Goal: Task Accomplishment & Management: Manage account settings

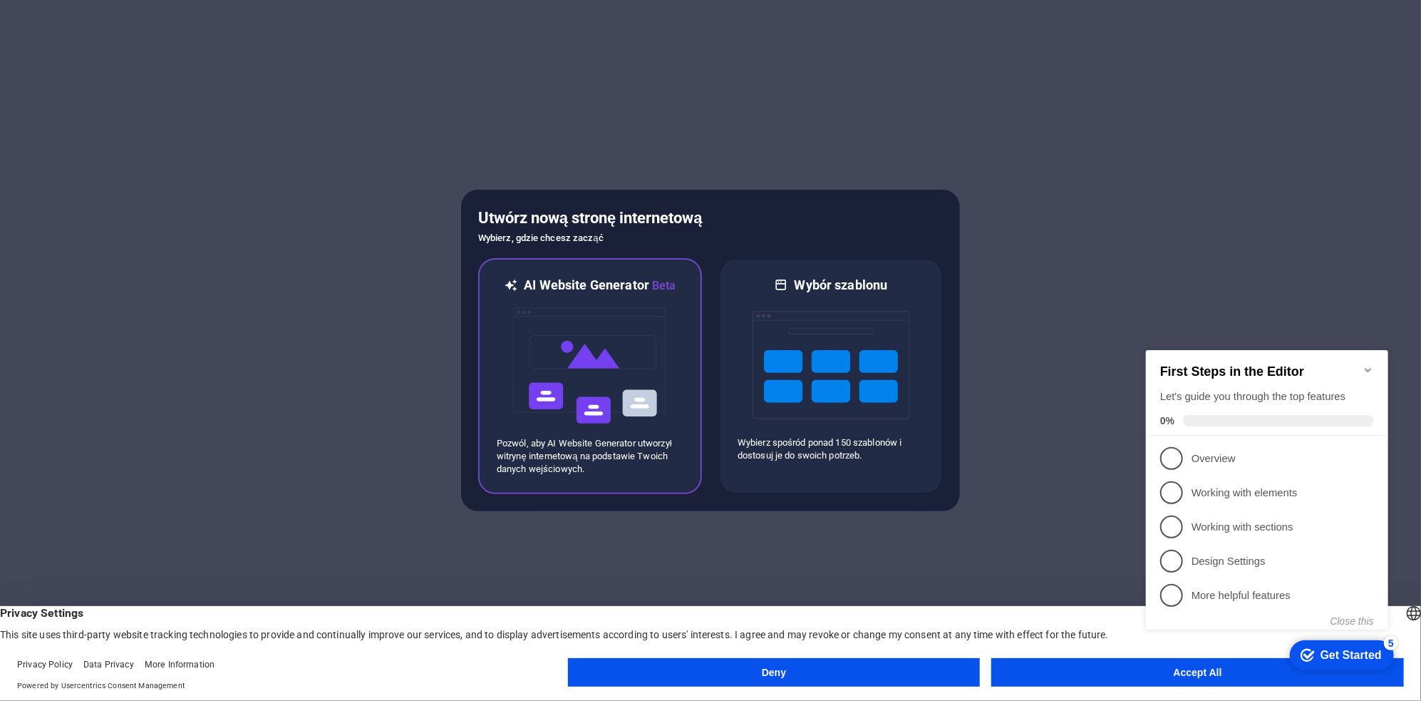
click at [585, 357] on img at bounding box center [590, 365] width 157 height 143
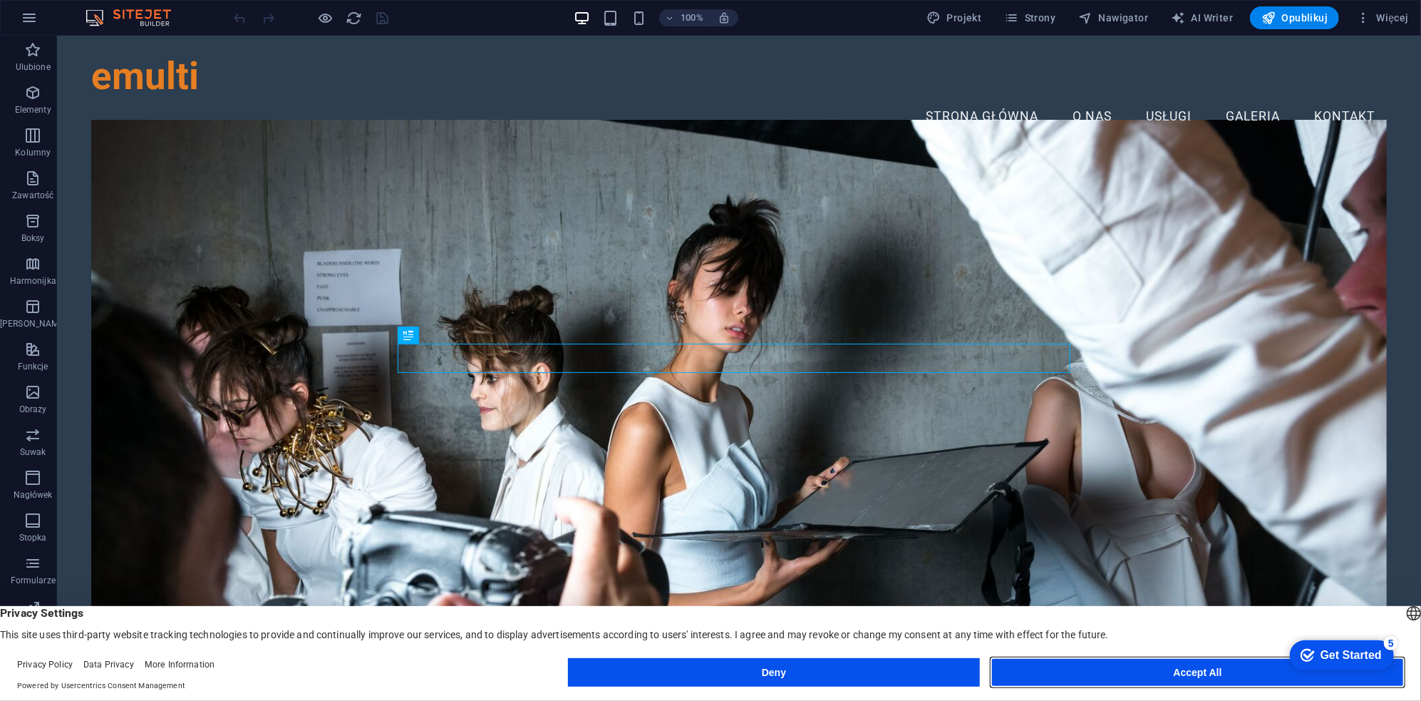
click at [1202, 674] on button "Accept All" at bounding box center [1197, 672] width 413 height 29
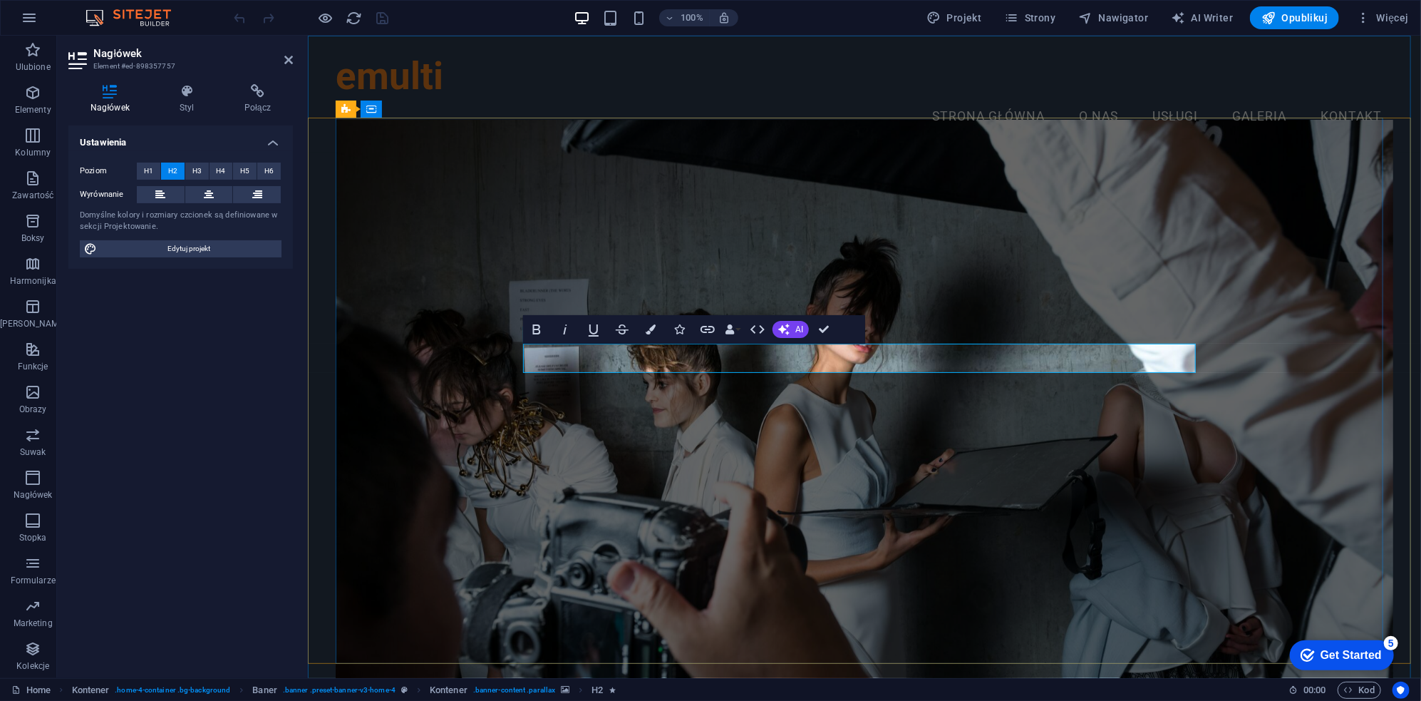
drag, startPoint x: 875, startPoint y: 359, endPoint x: 1128, endPoint y: 361, distance: 253.0
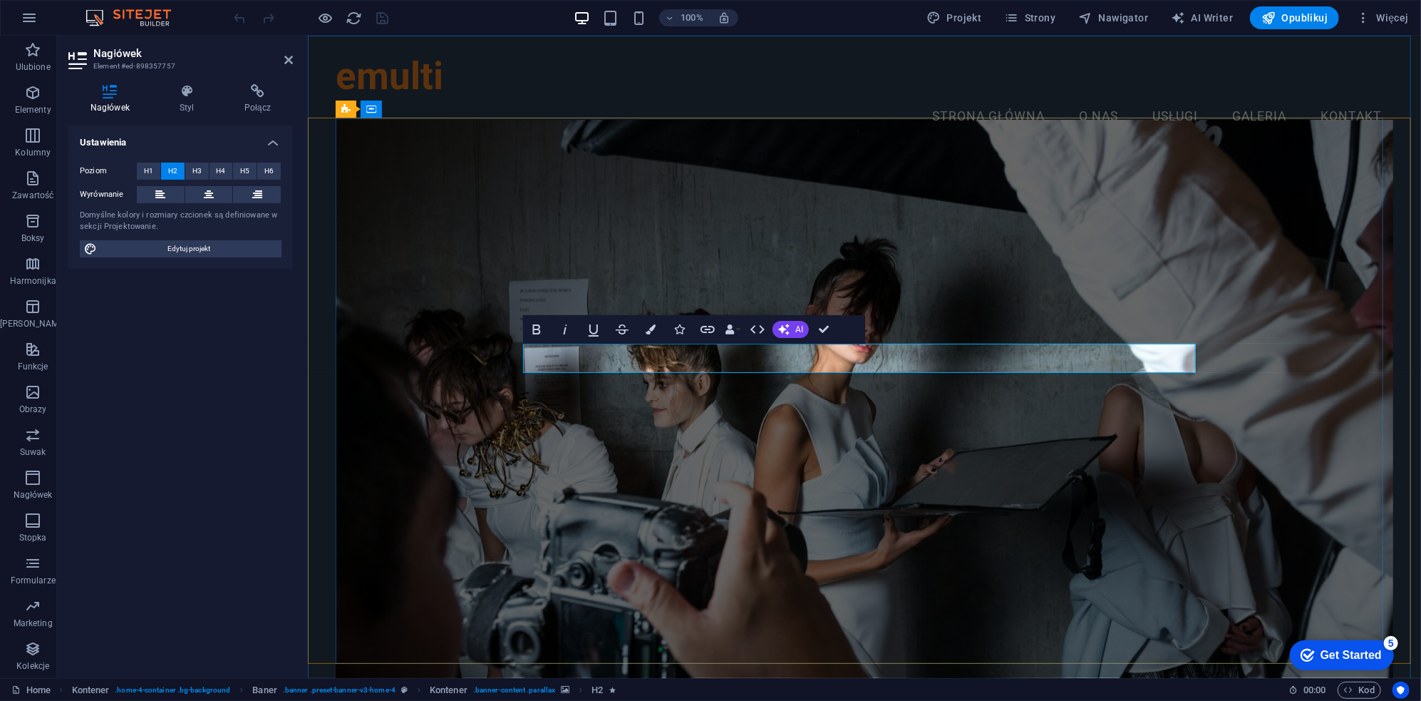
click at [991, 229] on figure at bounding box center [864, 411] width 1058 height 585
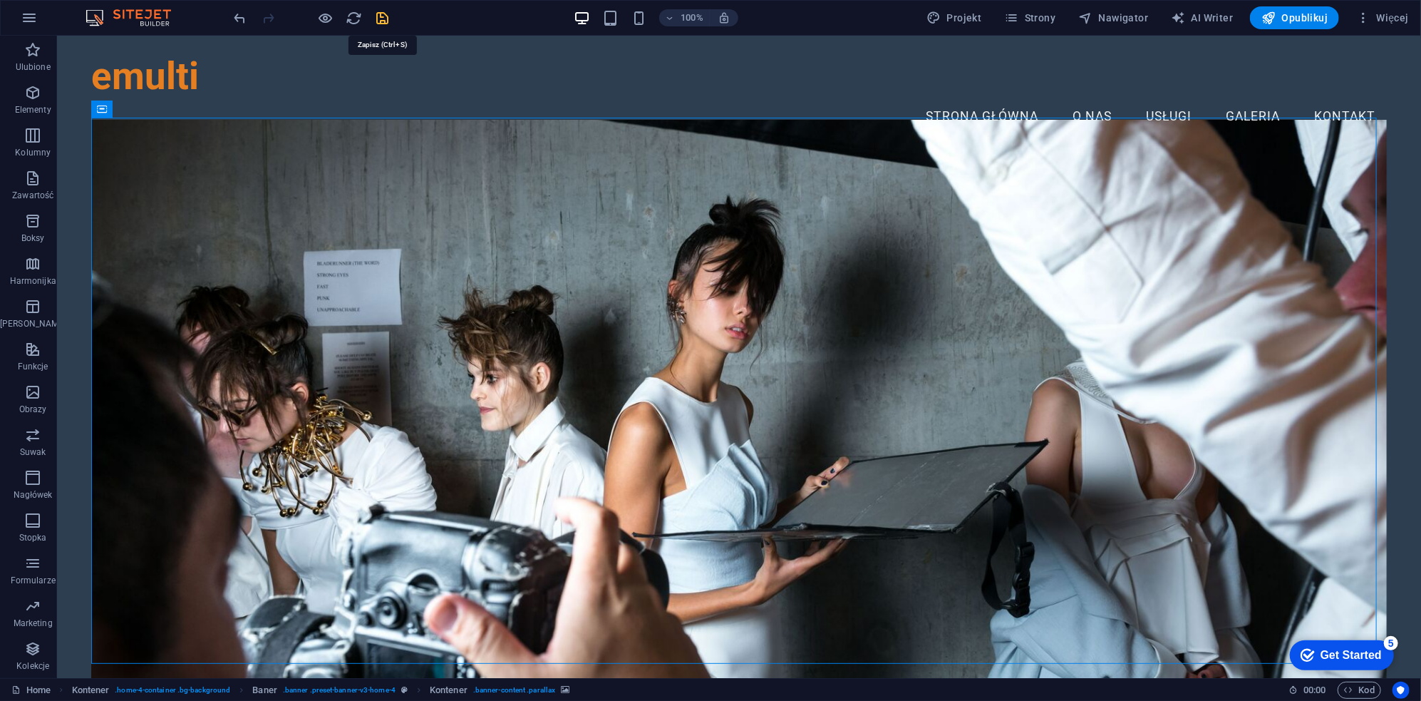
click at [378, 14] on icon "save" at bounding box center [383, 18] width 16 height 16
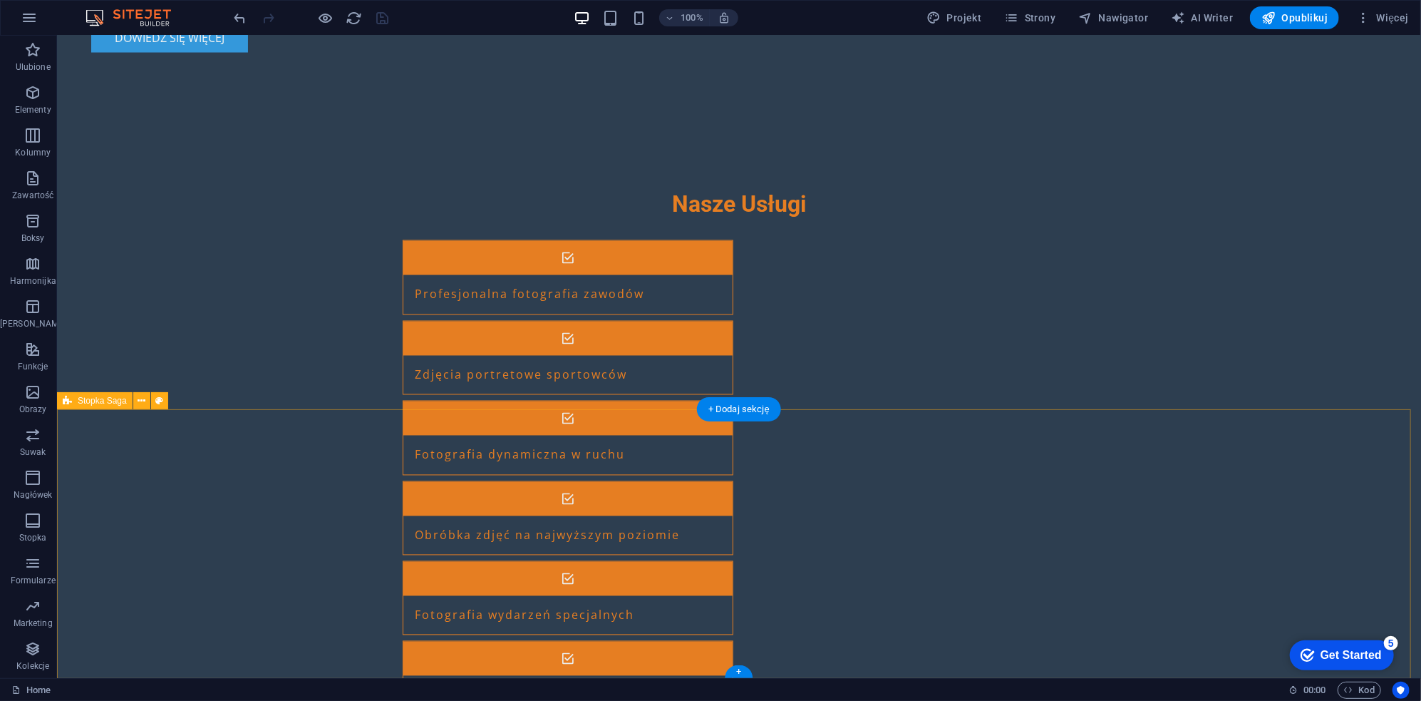
scroll to position [1622, 0]
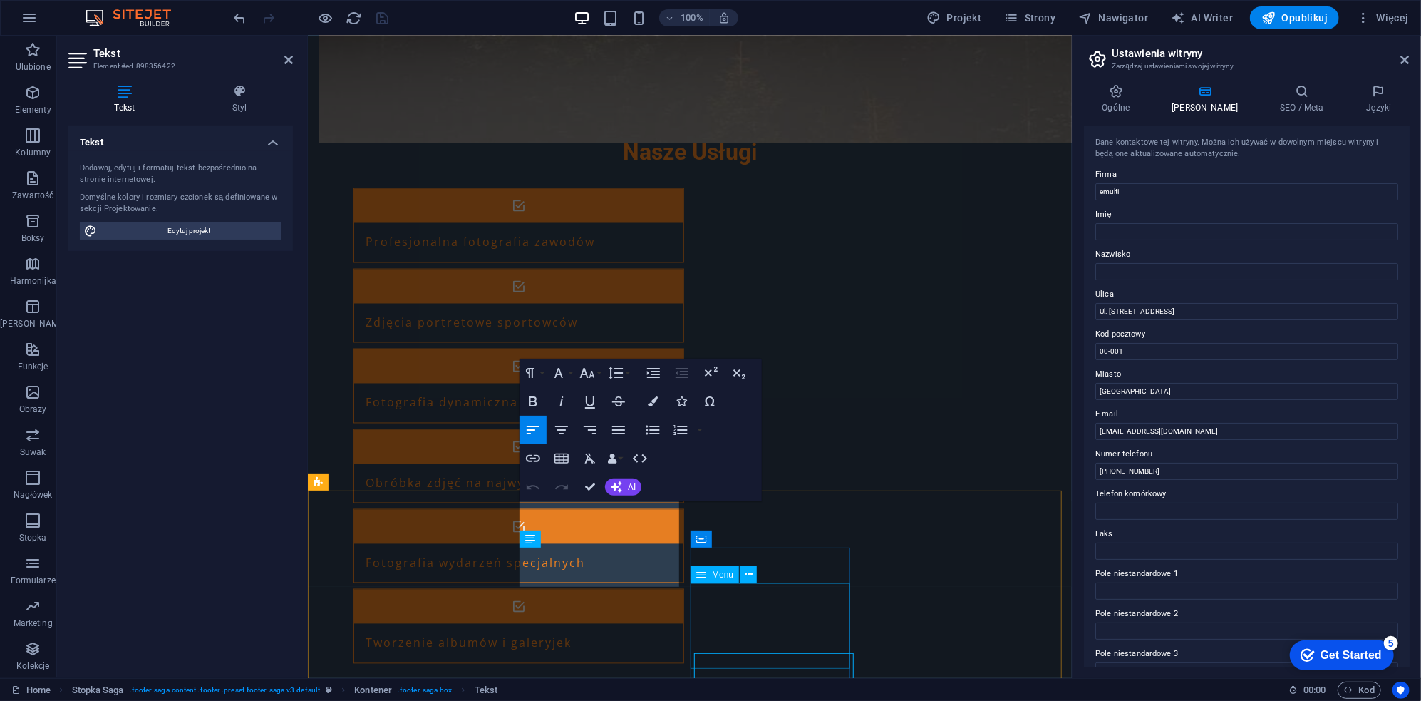
scroll to position [1502, 0]
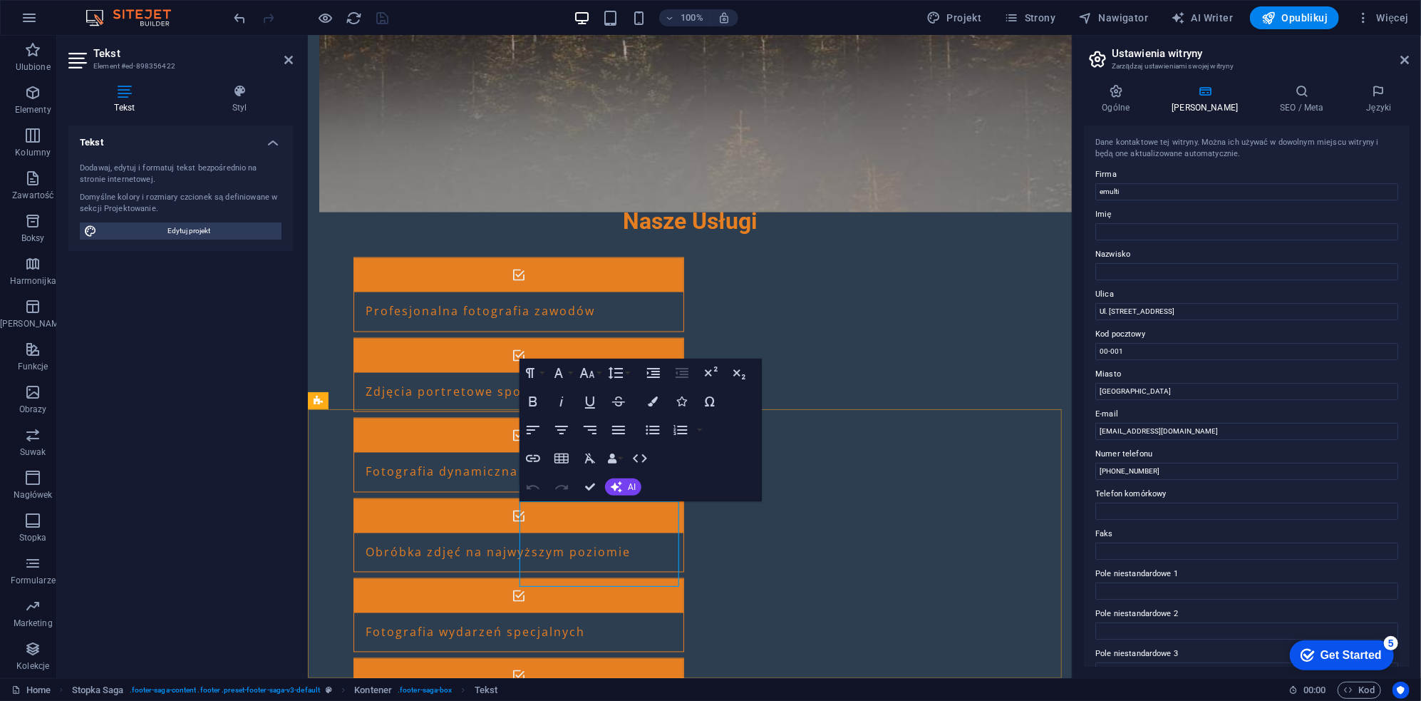
drag, startPoint x: 1430, startPoint y: 388, endPoint x: 1033, endPoint y: 354, distance: 398.5
click at [1128, 345] on input "00-001" at bounding box center [1247, 351] width 303 height 17
type input "31-914"
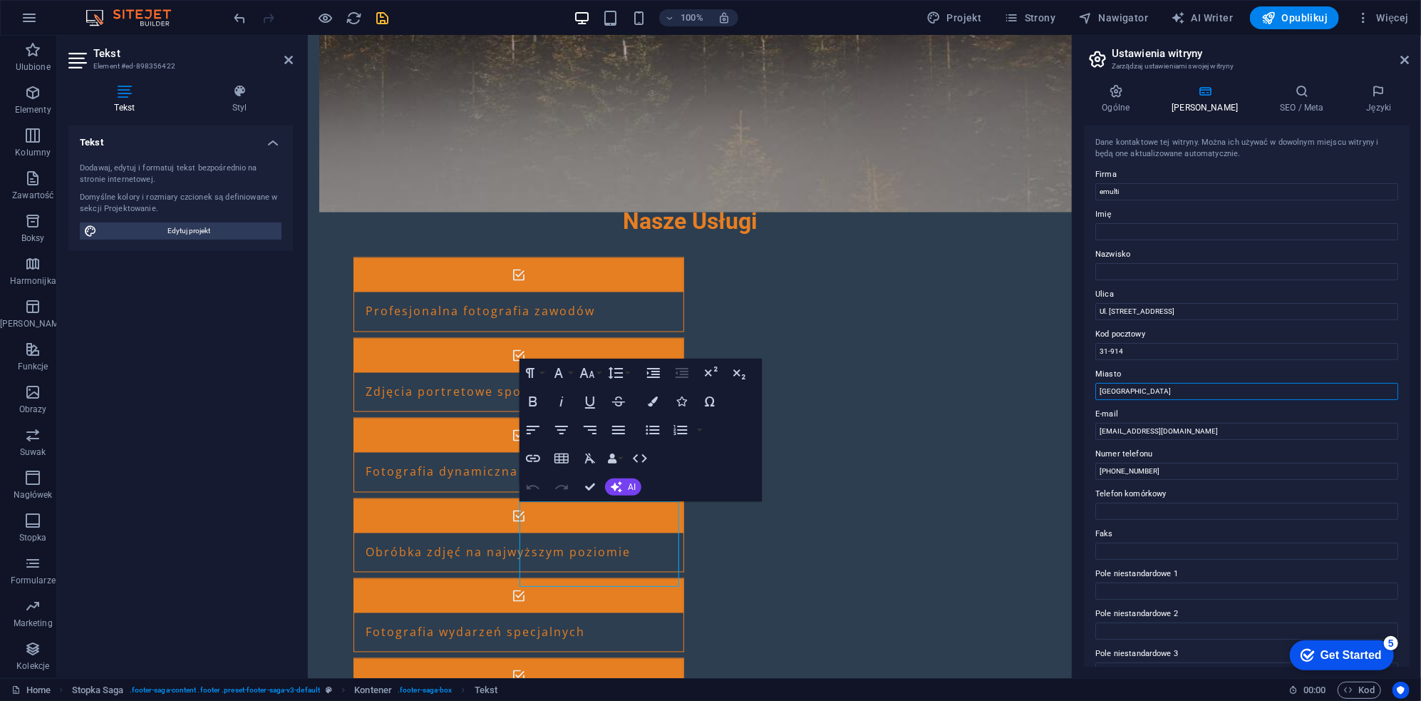
click at [1126, 386] on input "Warszawa" at bounding box center [1247, 391] width 303 height 17
click at [1119, 393] on input "Warszawa" at bounding box center [1247, 391] width 303 height 17
type input "Kraków"
click at [1153, 435] on input "kontakt@emulti.pl" at bounding box center [1247, 431] width 303 height 17
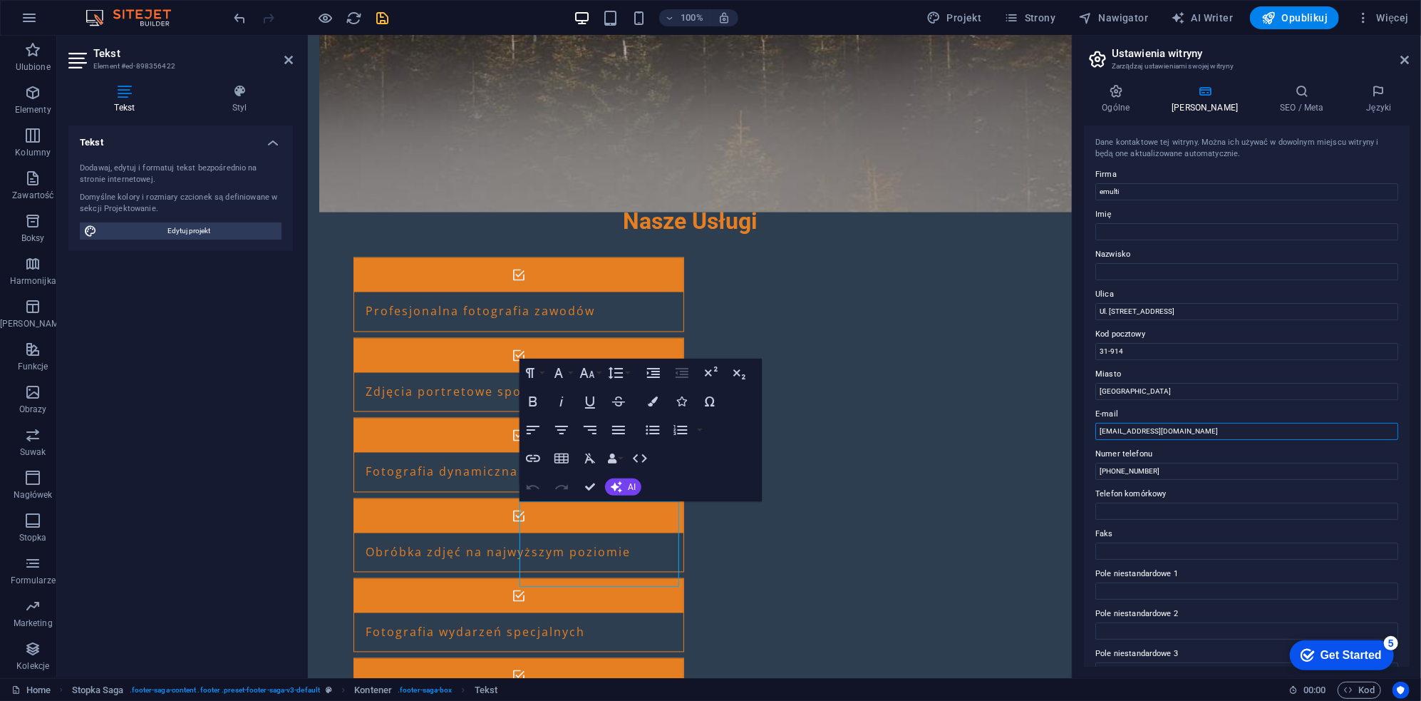
click at [1125, 431] on input "kontakt@emulti.pl" at bounding box center [1247, 431] width 303 height 17
click at [1131, 473] on input "+48 123 456 789" at bounding box center [1247, 471] width 303 height 17
drag, startPoint x: 1150, startPoint y: 473, endPoint x: 1114, endPoint y: 478, distance: 36.7
click at [1114, 478] on input "+48 123 456 789" at bounding box center [1247, 471] width 303 height 17
type input "+48 662 444 694"
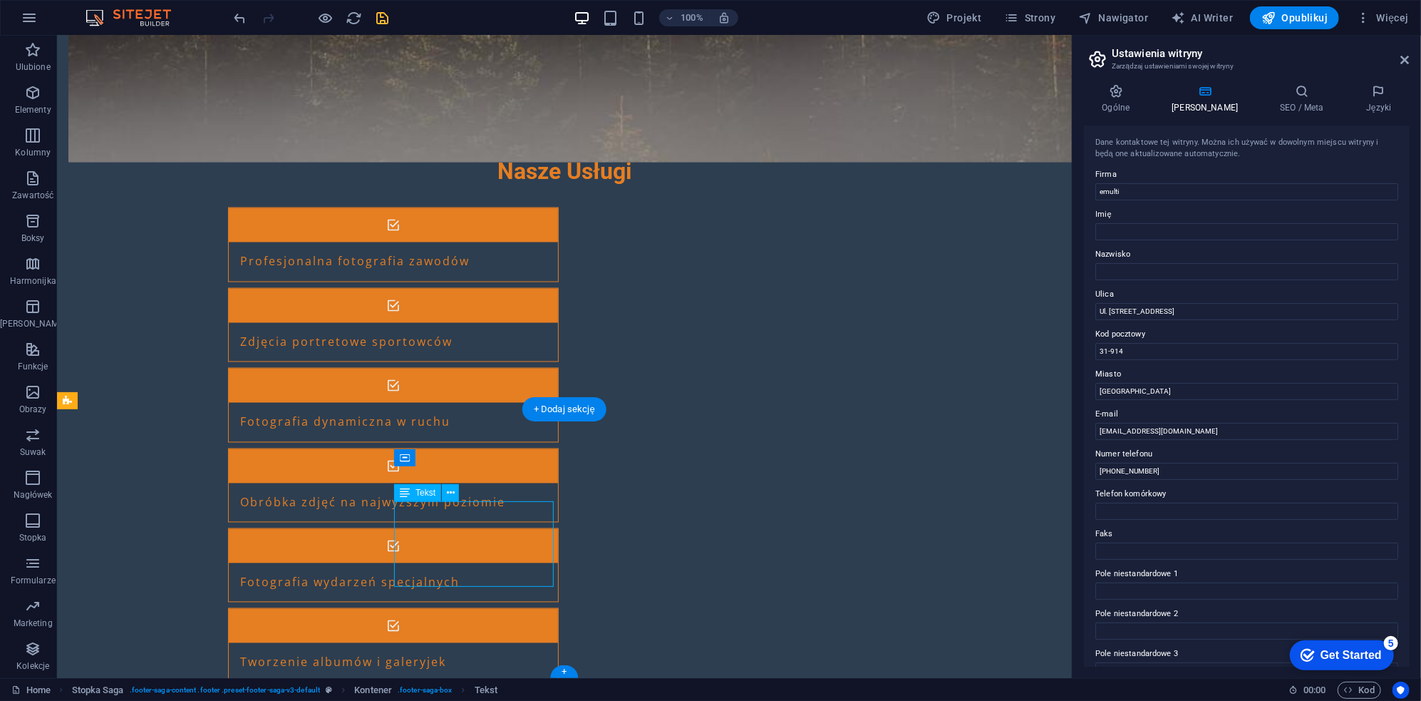
scroll to position [1502, 0]
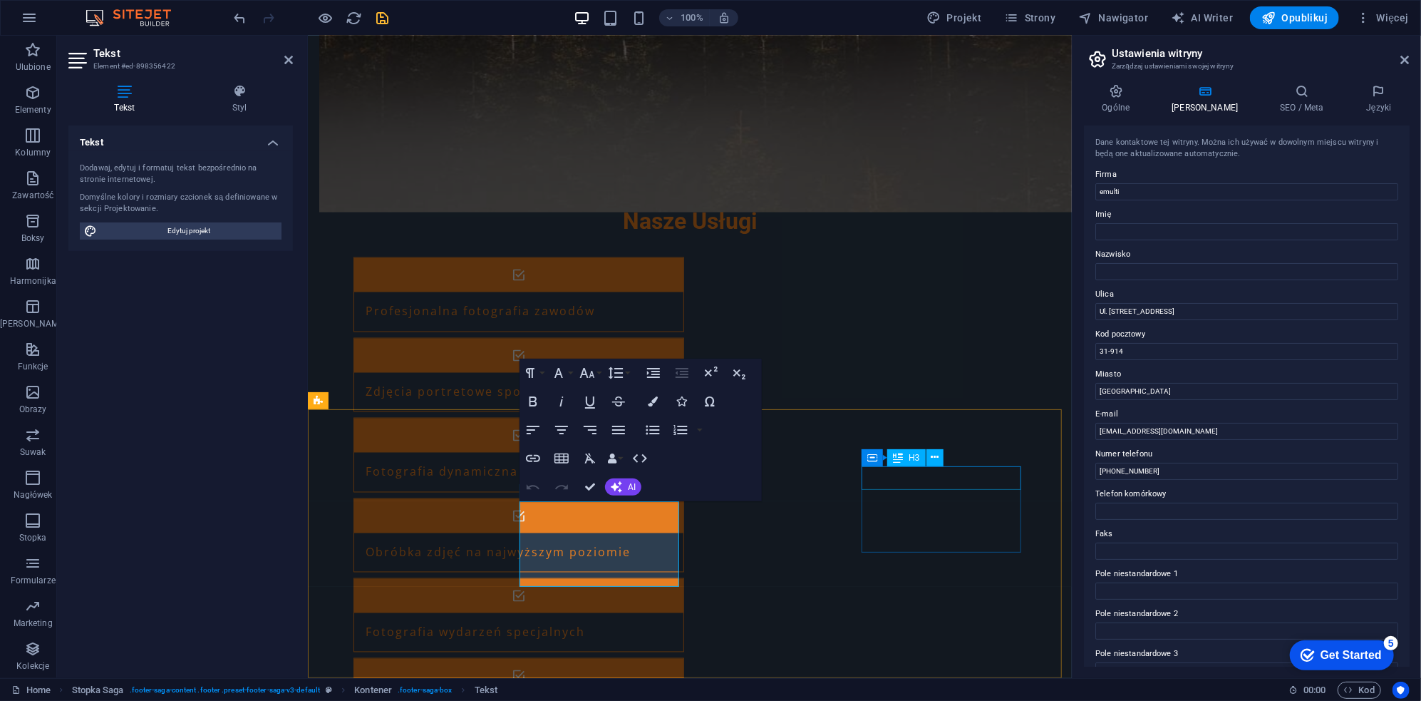
drag, startPoint x: 1473, startPoint y: 503, endPoint x: 1011, endPoint y: 471, distance: 463.0
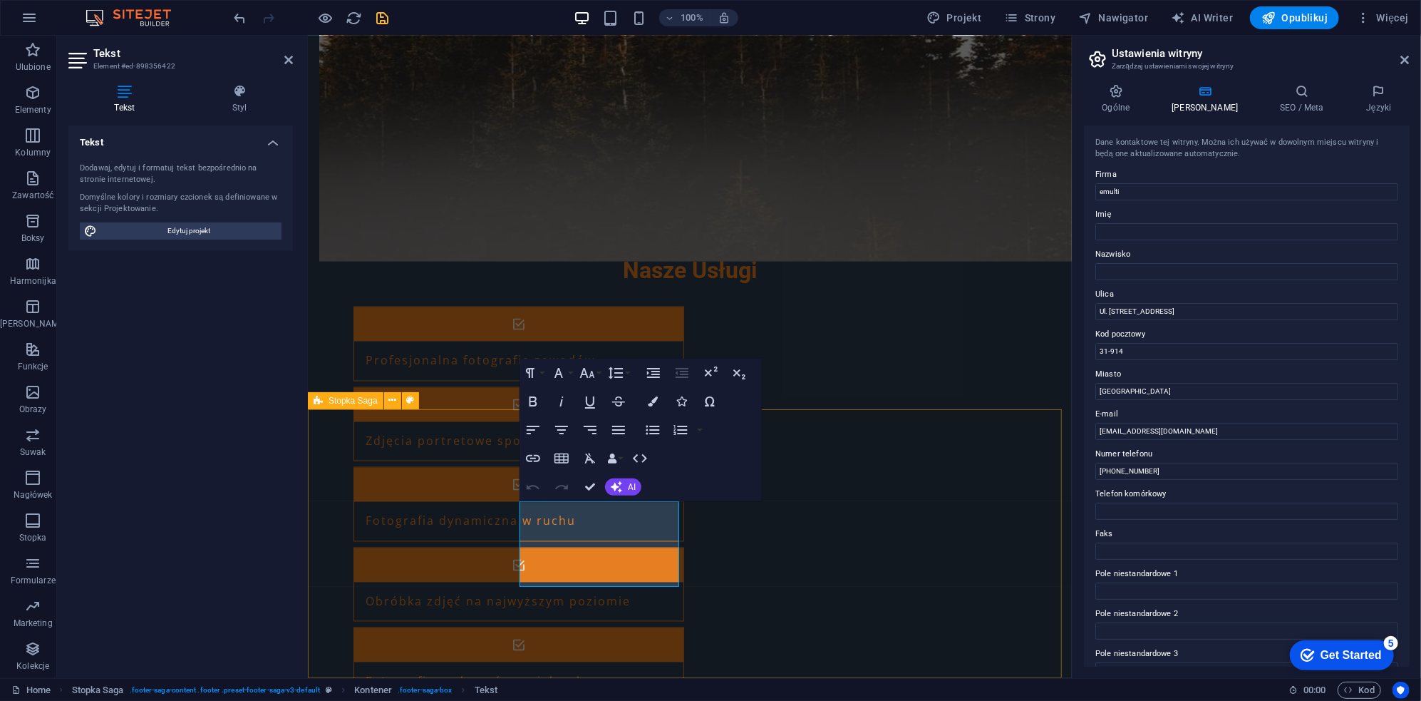
scroll to position [1552, 0]
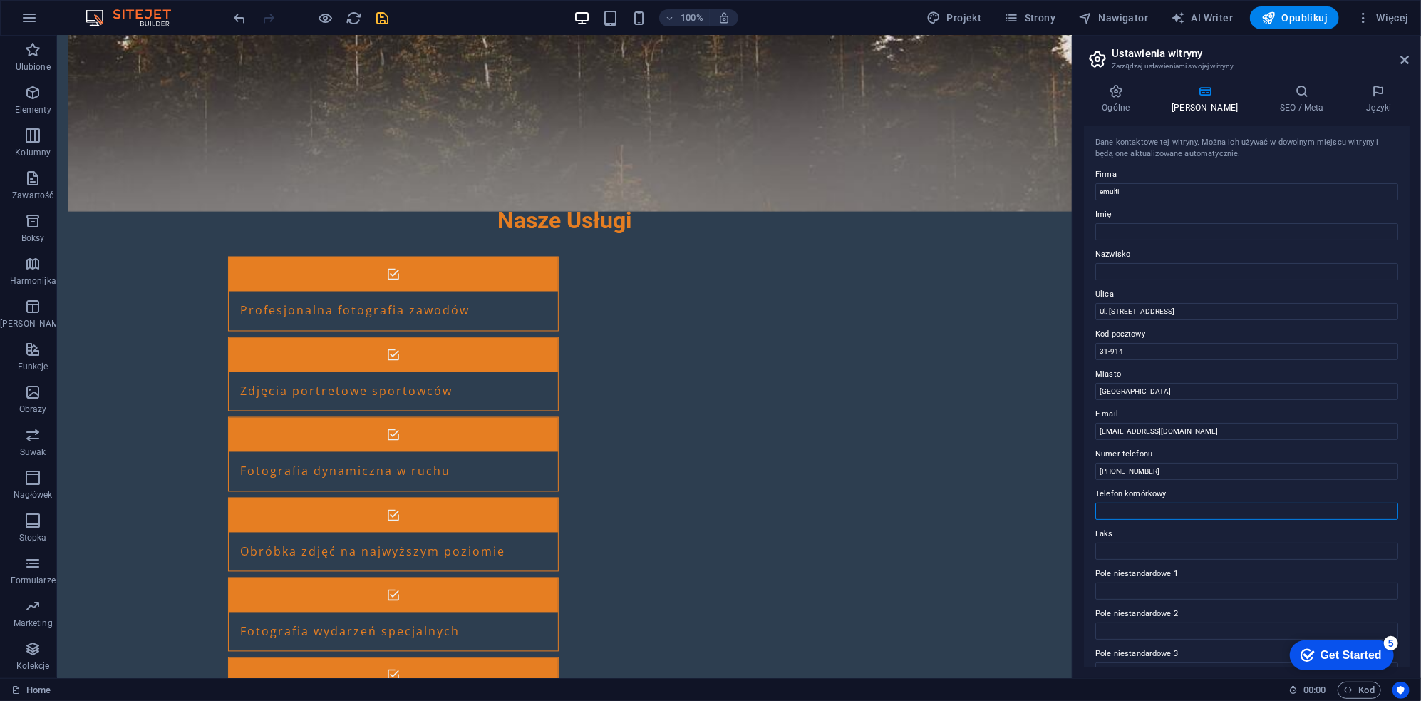
click at [1143, 510] on input "Telefon komórkowy" at bounding box center [1247, 511] width 303 height 17
paste input "ML5LE650JJDA19572"
click at [1165, 470] on input "+48 662 444 694" at bounding box center [1247, 471] width 303 height 17
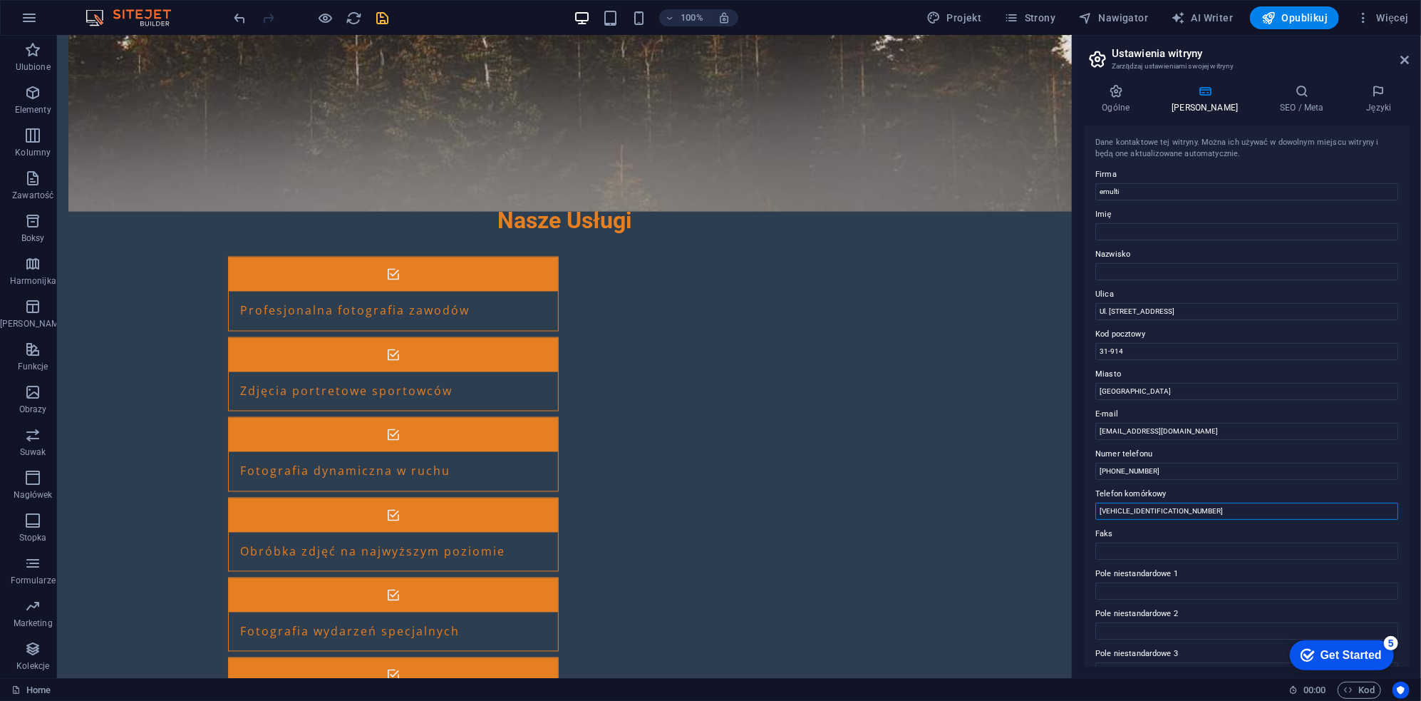
click at [1179, 513] on input "ML5LE650JJDA19572" at bounding box center [1247, 511] width 303 height 17
click at [1179, 512] on input "ML5LE650JJDA19572" at bounding box center [1247, 511] width 303 height 17
paste input "+48 662 444 694"
type input "+48 662 444 694"
click at [1179, 465] on input "+48 662 444 694" at bounding box center [1247, 471] width 303 height 17
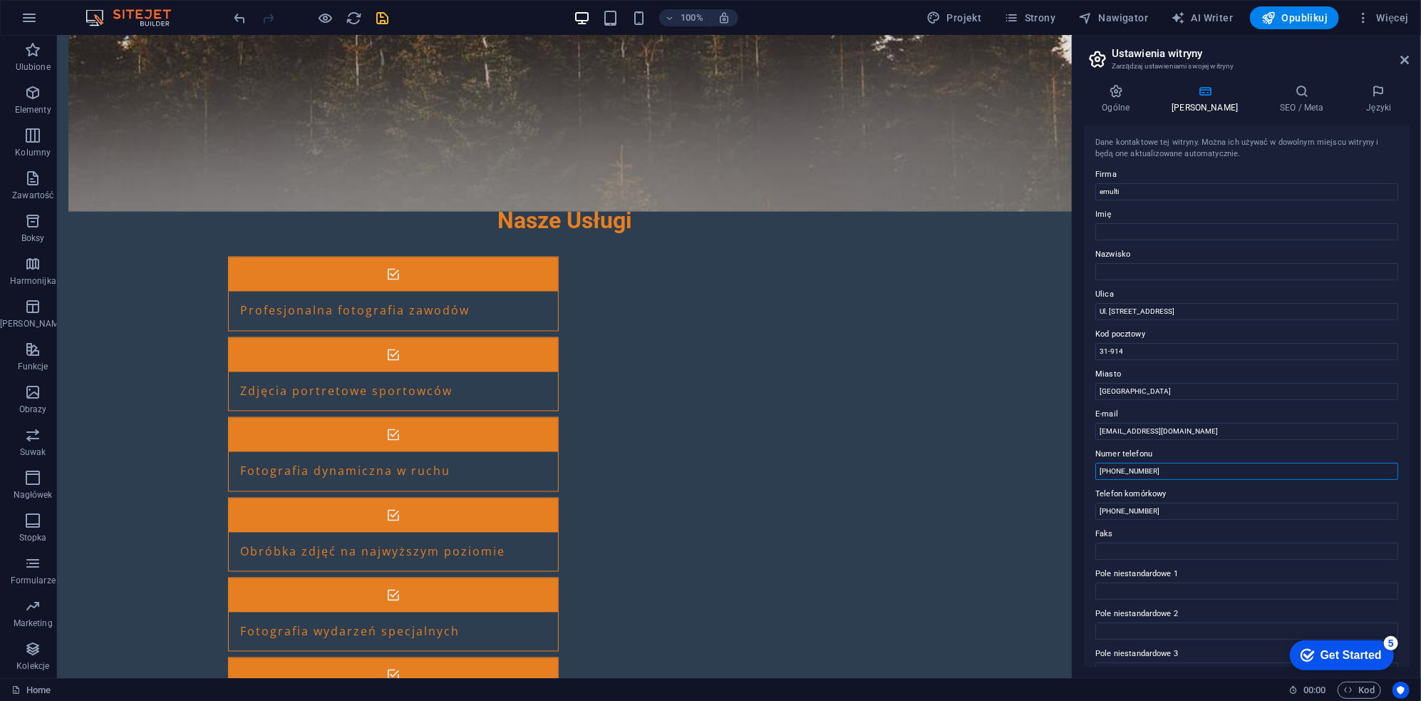
click at [1178, 466] on input "+48 662 444 694" at bounding box center [1247, 471] width 303 height 17
click at [1178, 468] on input "+48 662 444 694" at bounding box center [1247, 471] width 303 height 17
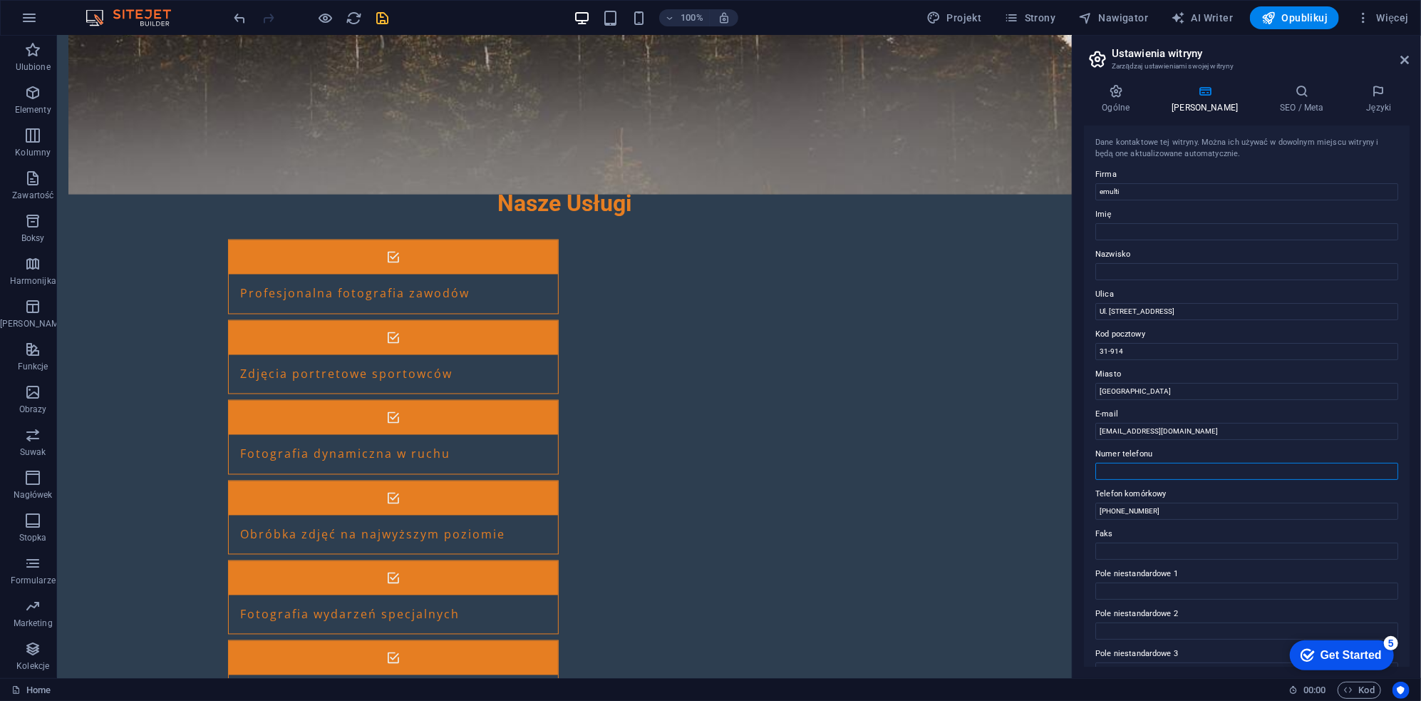
click at [1074, 443] on div at bounding box center [1074, 357] width 3 height 642
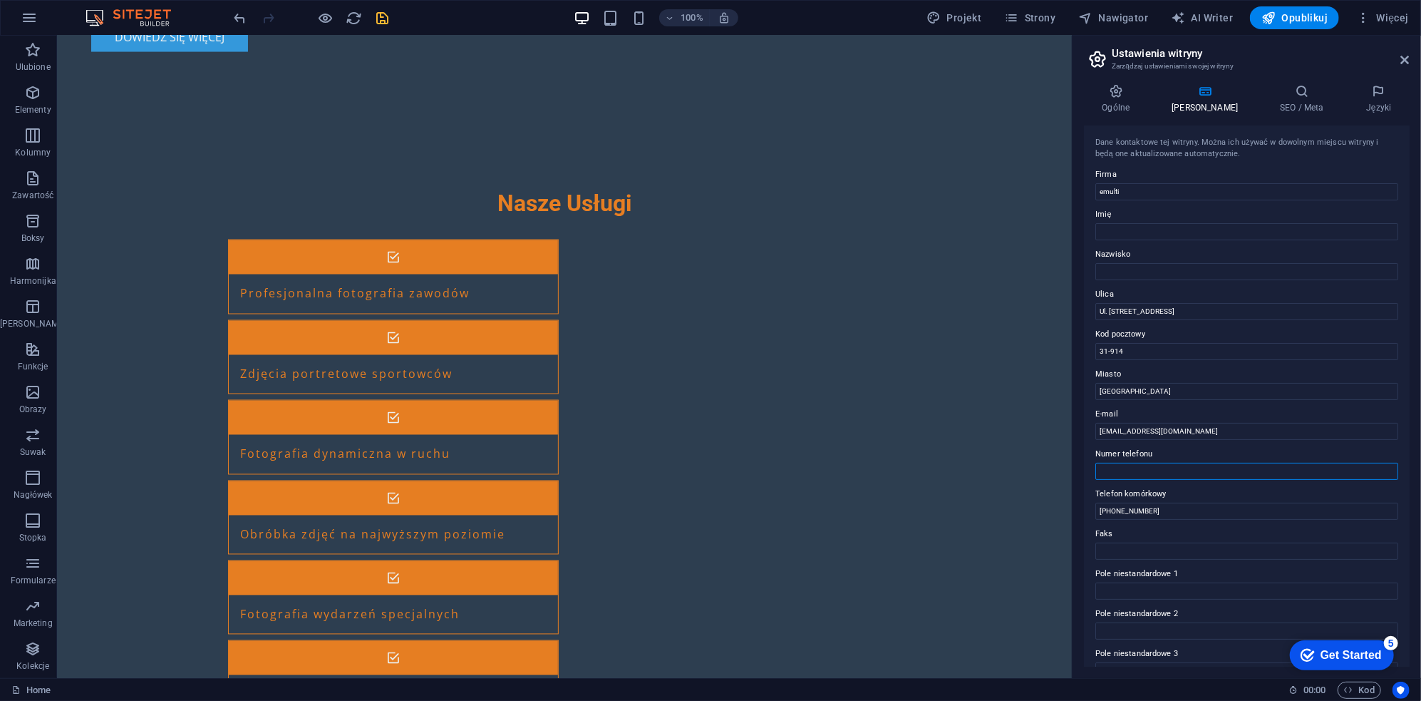
click at [1197, 465] on input "Numer telefonu" at bounding box center [1247, 471] width 303 height 17
click at [1210, 430] on input "kontakt@emulti.pl" at bounding box center [1247, 431] width 303 height 17
click at [1174, 311] on input "Ul. Sportowa 10" at bounding box center [1247, 311] width 303 height 17
drag, startPoint x: 1163, startPoint y: 314, endPoint x: 1114, endPoint y: 311, distance: 48.6
click at [1114, 311] on input "Ul. Sportowa 10" at bounding box center [1247, 311] width 303 height 17
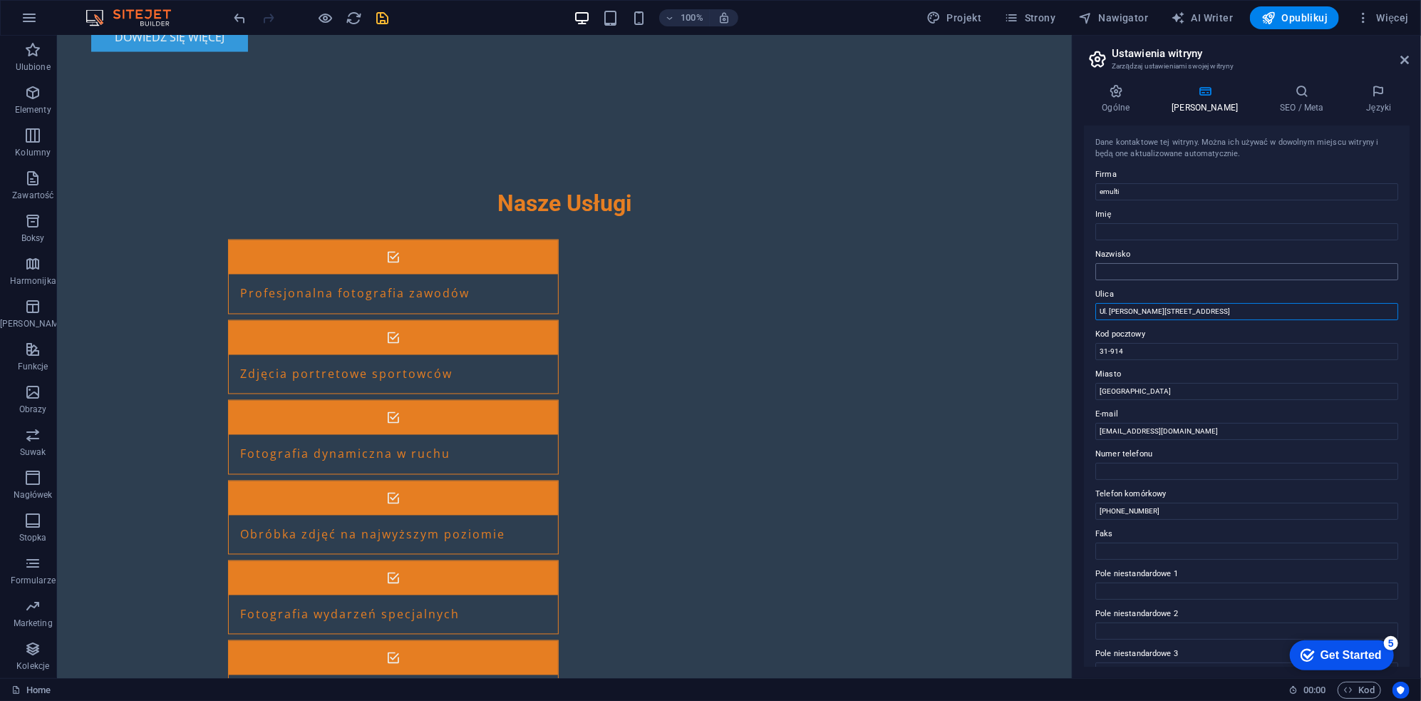
type input "Ul. Sieroszewskiego 5"
click at [1200, 276] on input "Nazwisko" at bounding box center [1247, 271] width 303 height 17
drag, startPoint x: 1132, startPoint y: 293, endPoint x: 1111, endPoint y: 279, distance: 24.7
click at [1132, 292] on label "Ulica" at bounding box center [1247, 294] width 303 height 17
click at [1132, 303] on input "Ul. Sieroszewskiego 5" at bounding box center [1247, 311] width 303 height 17
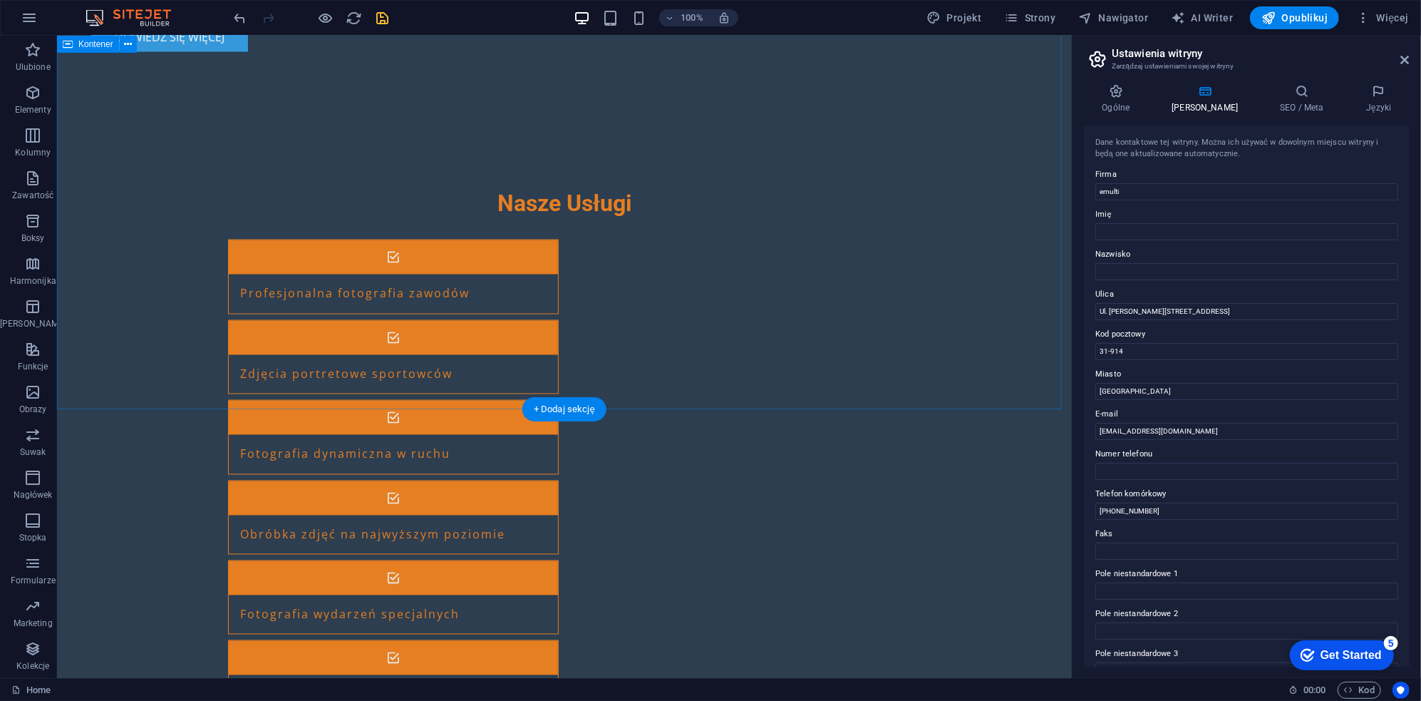
drag, startPoint x: 1287, startPoint y: 96, endPoint x: 1272, endPoint y: 97, distance: 15.7
click at [1287, 95] on icon at bounding box center [1302, 91] width 81 height 14
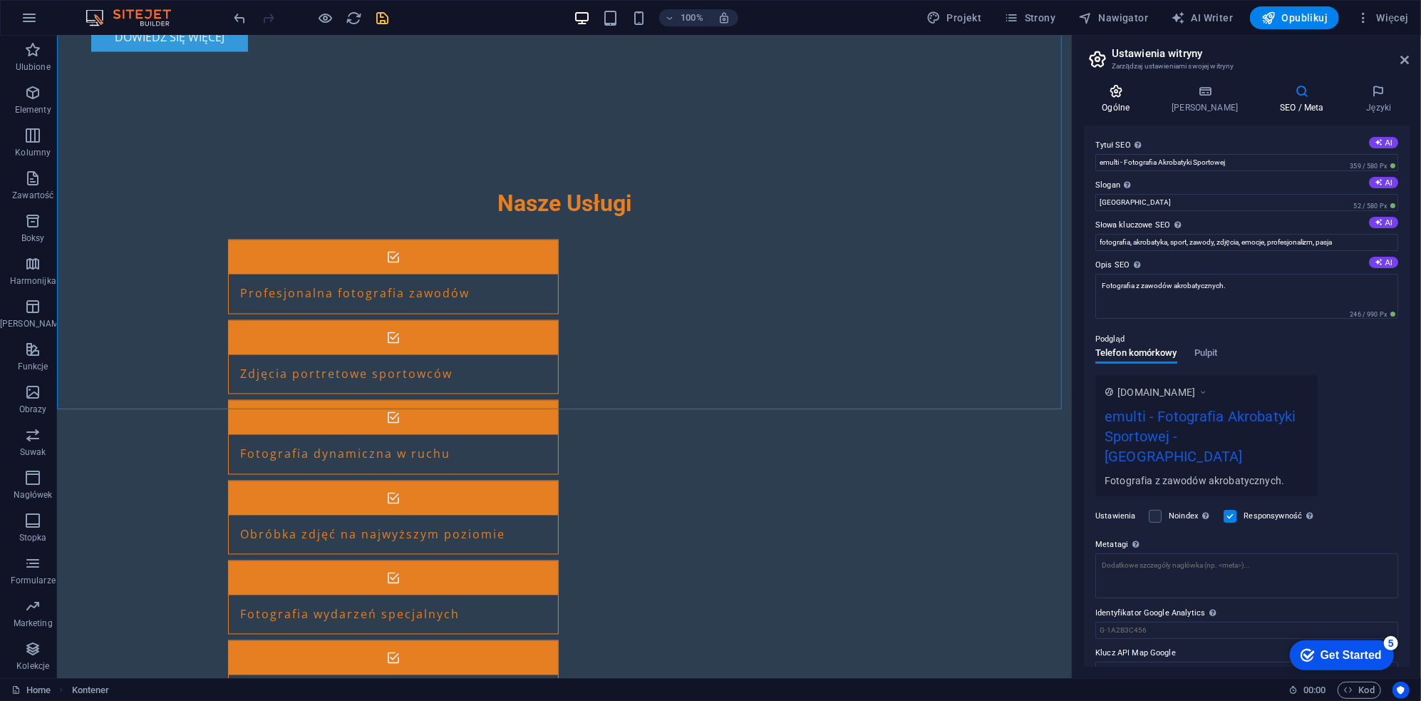
click at [1117, 96] on icon at bounding box center [1116, 91] width 64 height 14
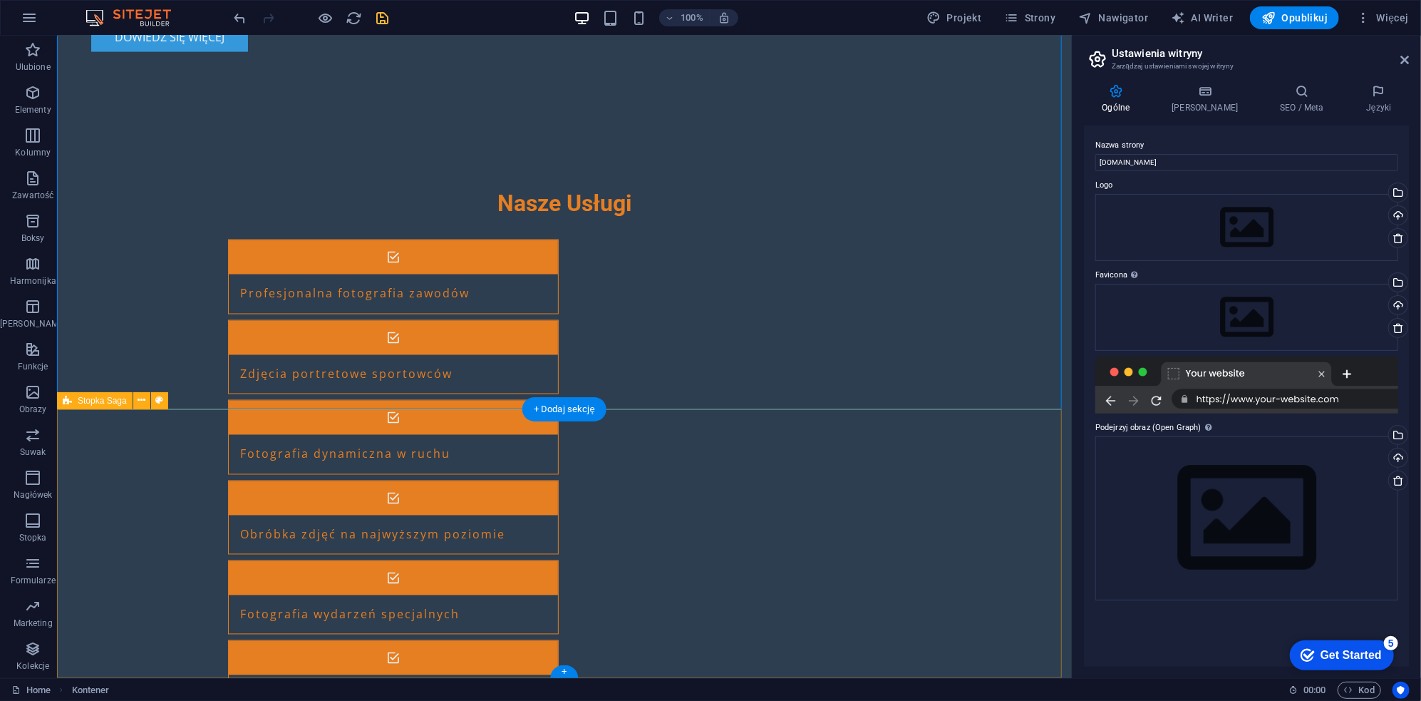
drag, startPoint x: 497, startPoint y: 546, endPoint x: 487, endPoint y: 547, distance: 10.0
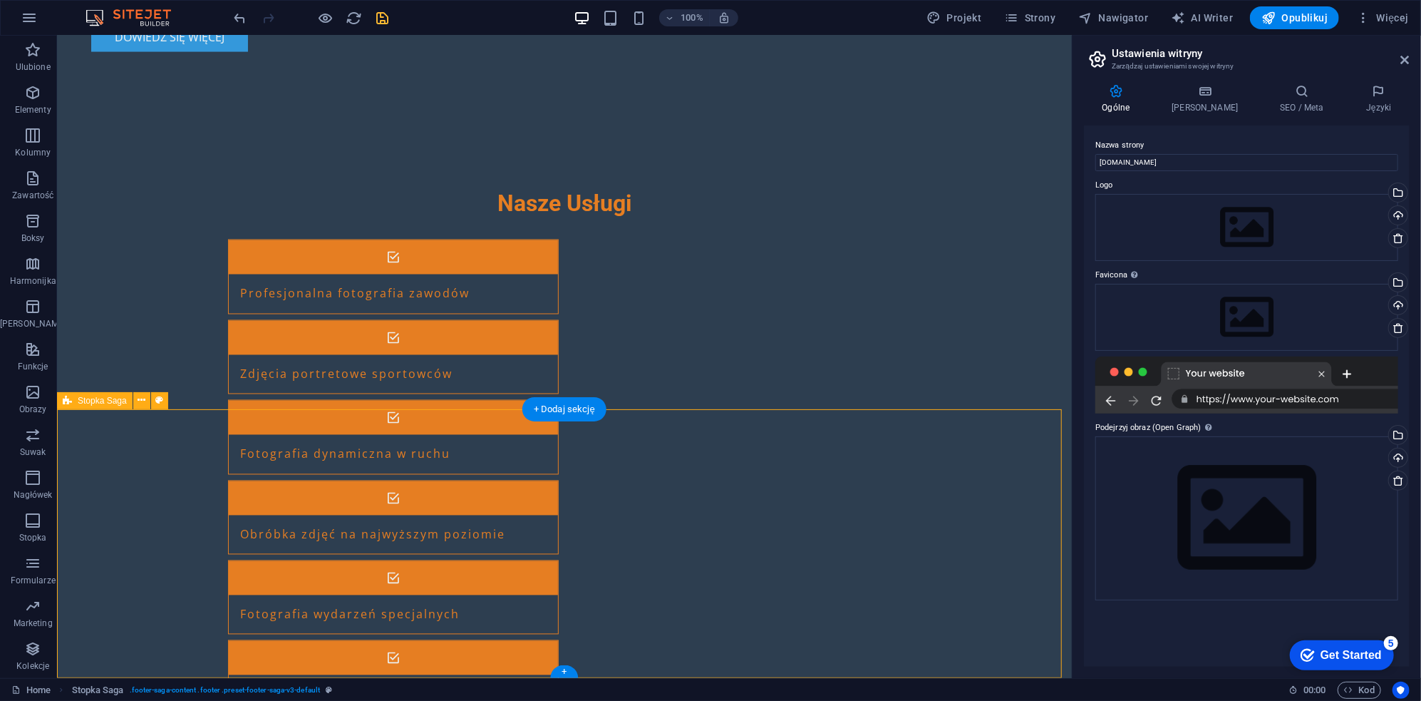
drag, startPoint x: 443, startPoint y: 533, endPoint x: 195, endPoint y: 563, distance: 249.8
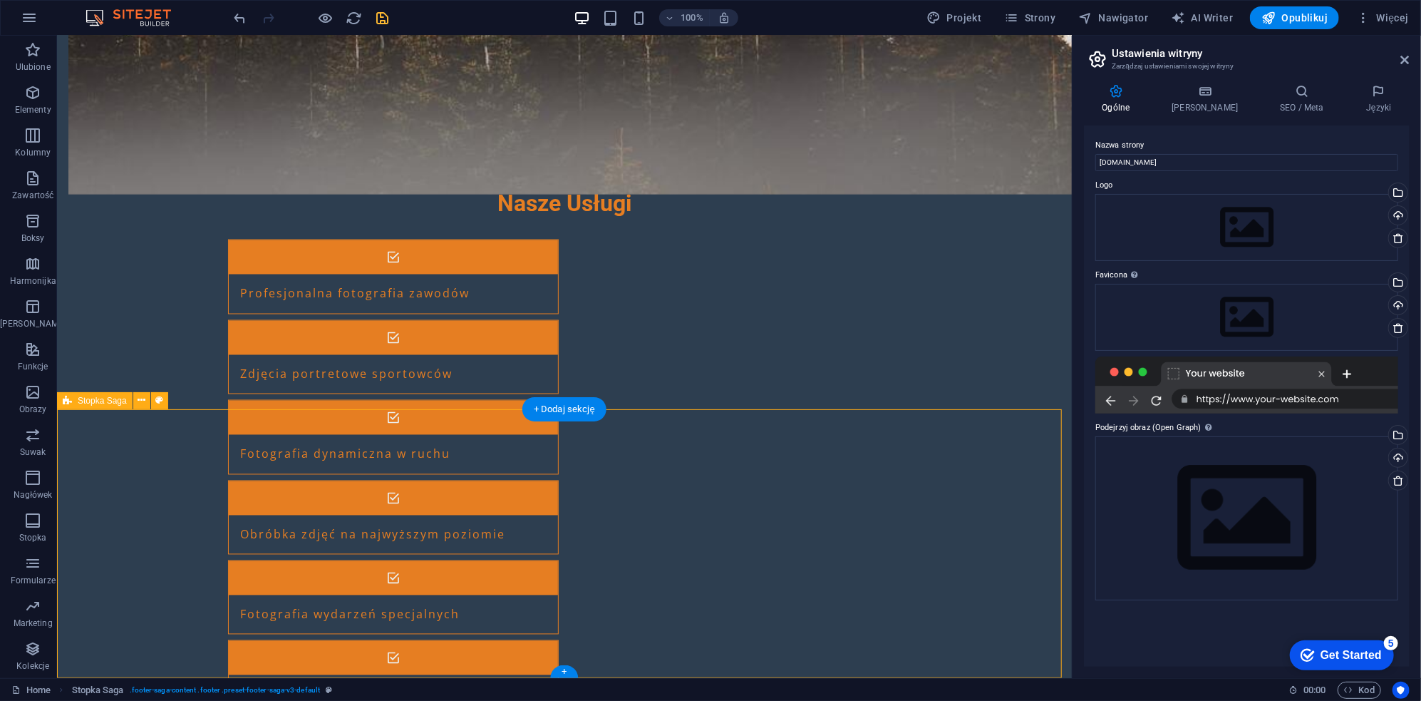
drag, startPoint x: 195, startPoint y: 563, endPoint x: 480, endPoint y: 575, distance: 285.4
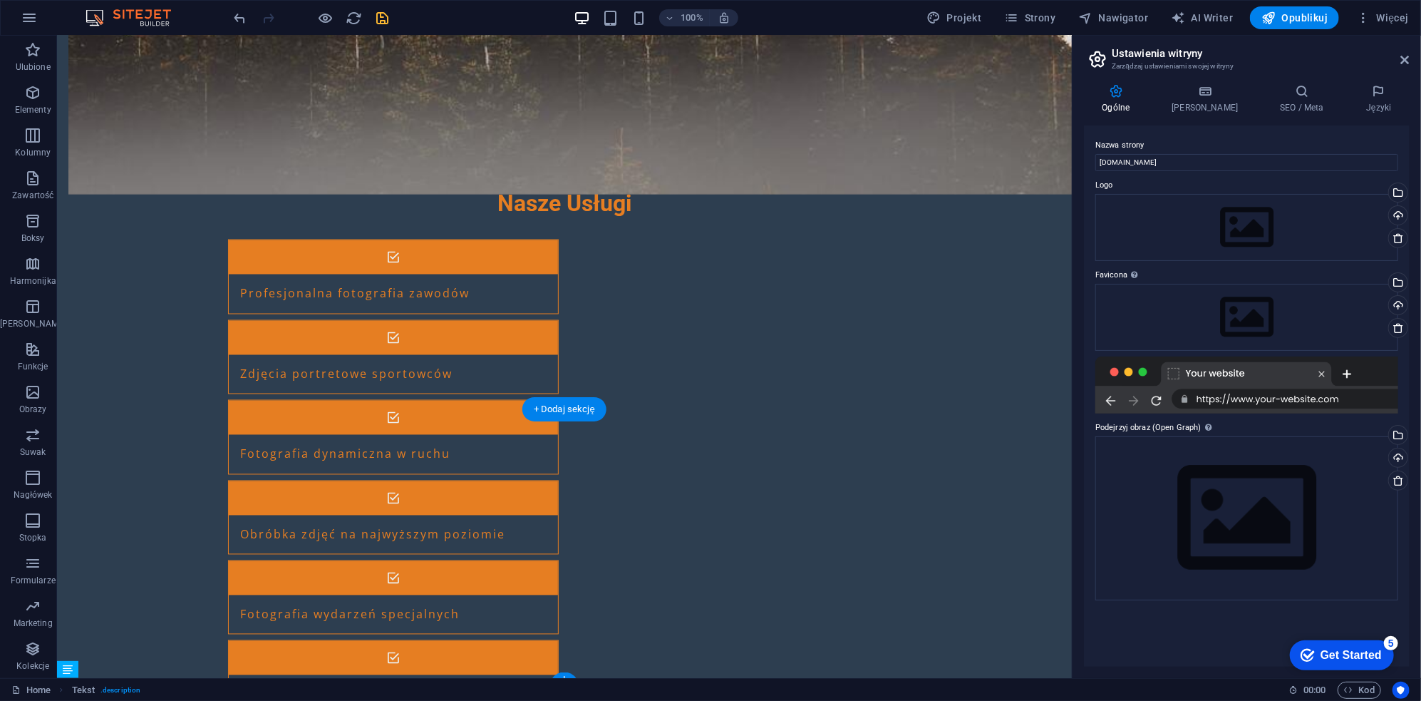
select select "footer"
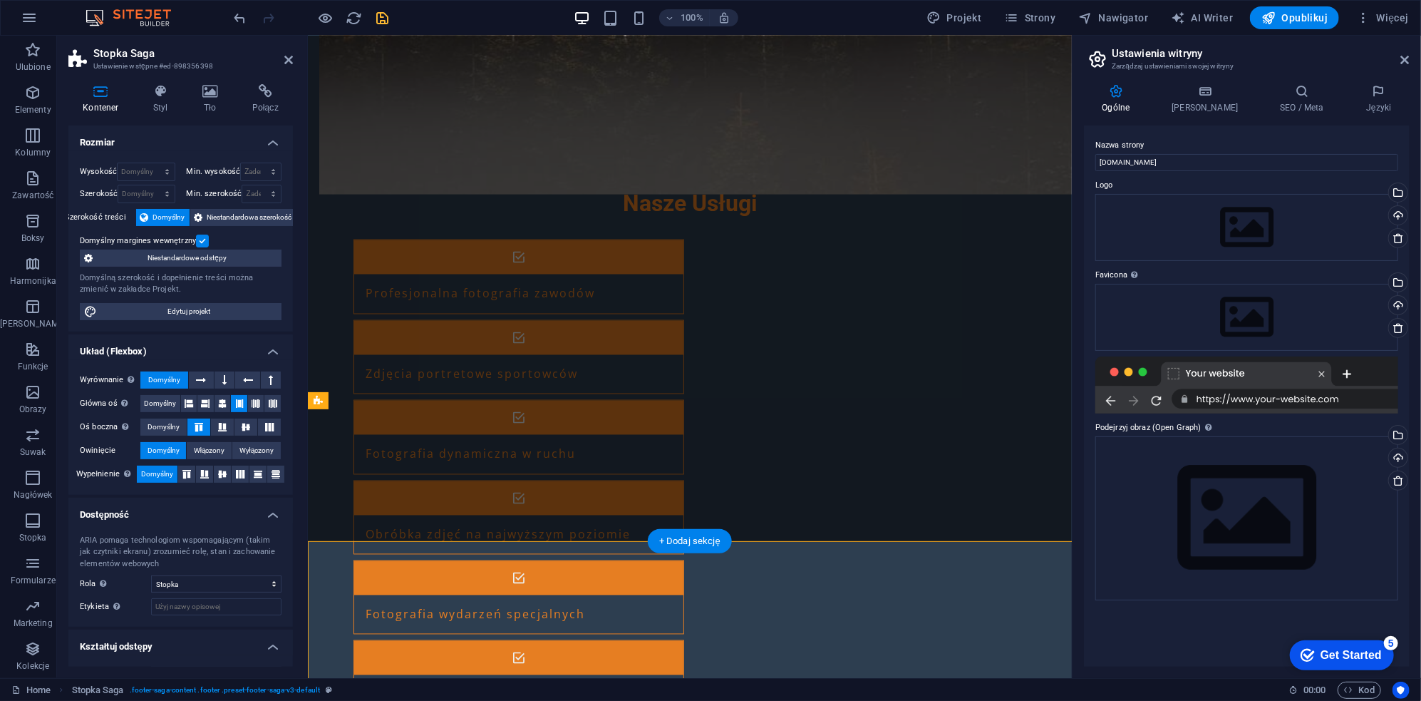
scroll to position [1502, 0]
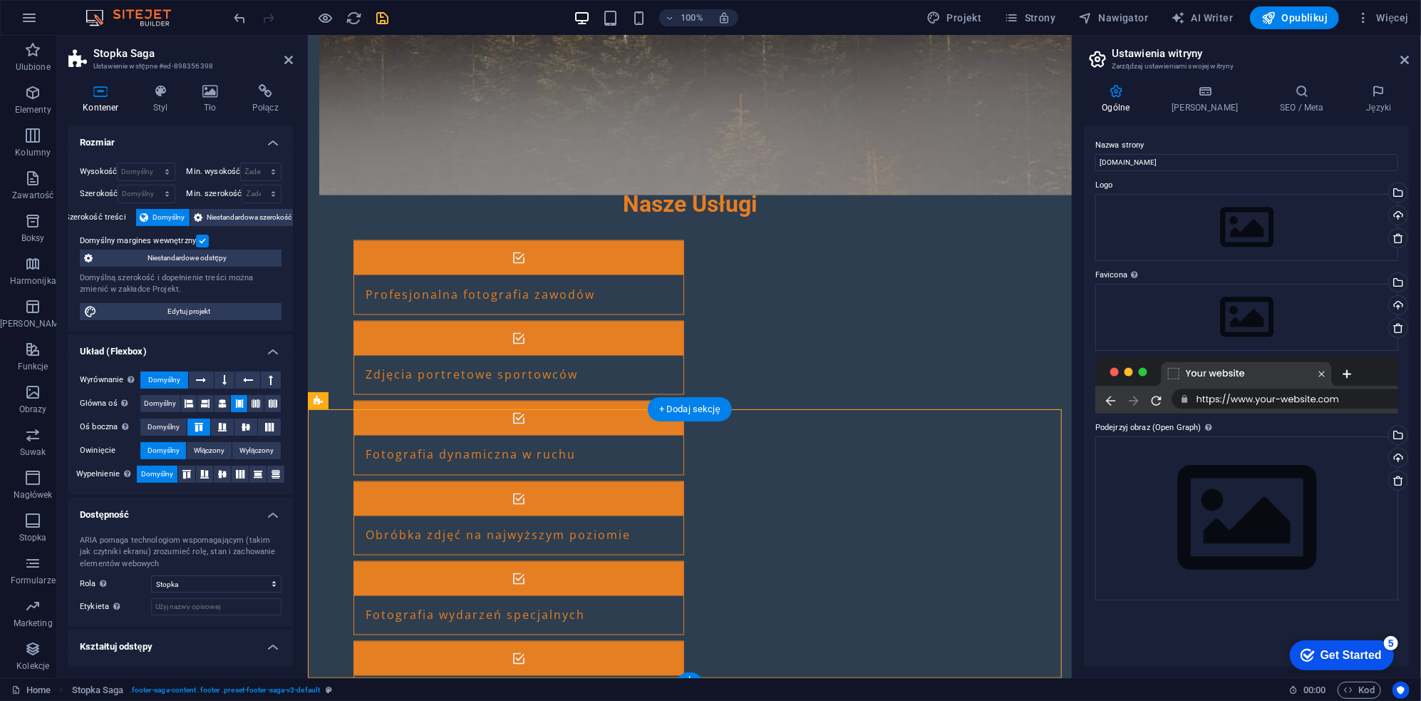
click at [561, 483] on span "Odstęp" at bounding box center [555, 481] width 28 height 9
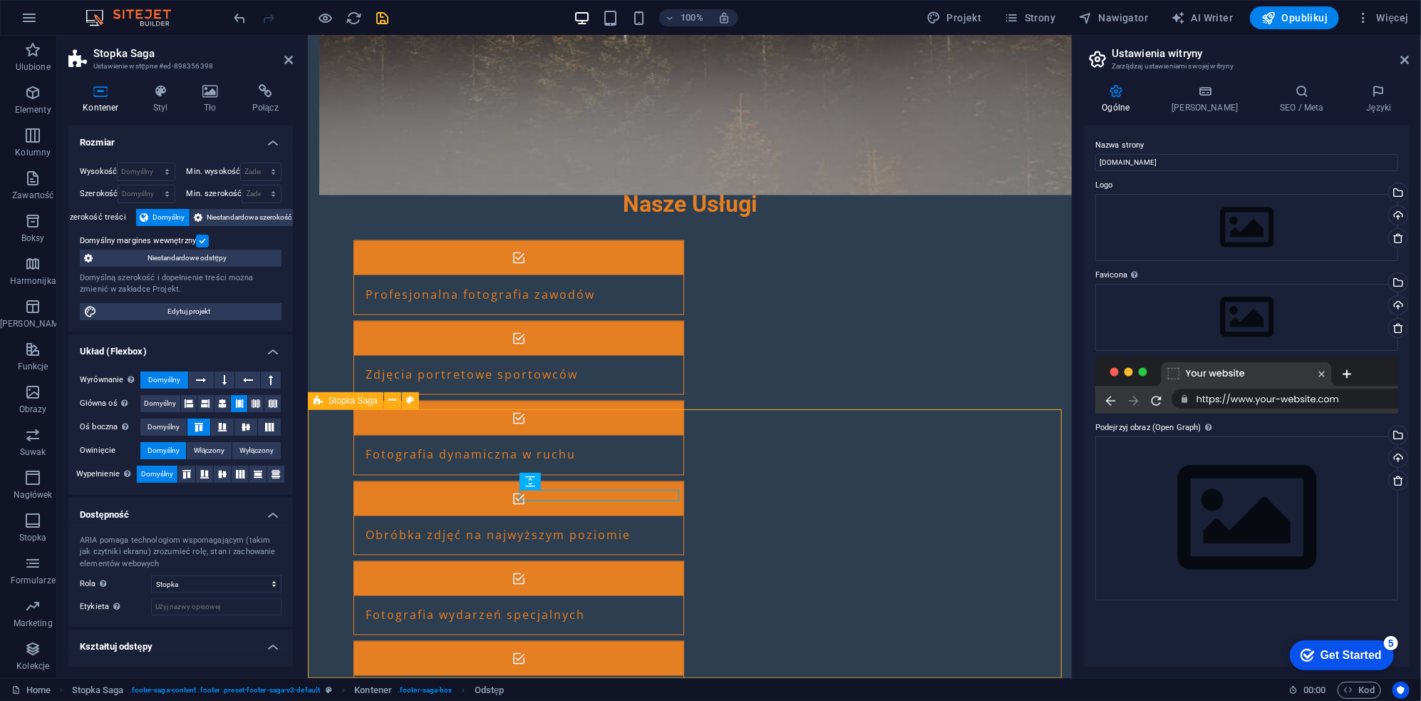
drag, startPoint x: 562, startPoint y: 510, endPoint x: 550, endPoint y: 548, distance: 39.7
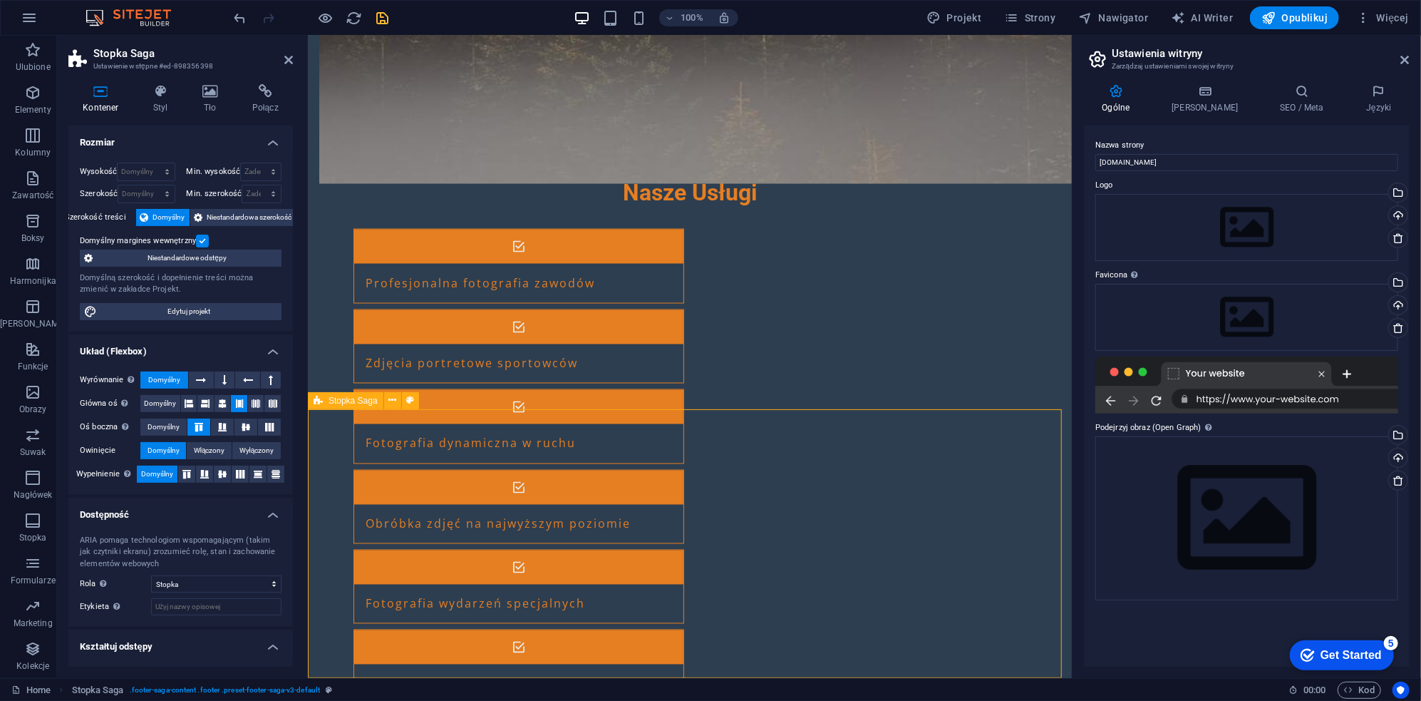
drag, startPoint x: 594, startPoint y: 603, endPoint x: 581, endPoint y: 604, distance: 12.8
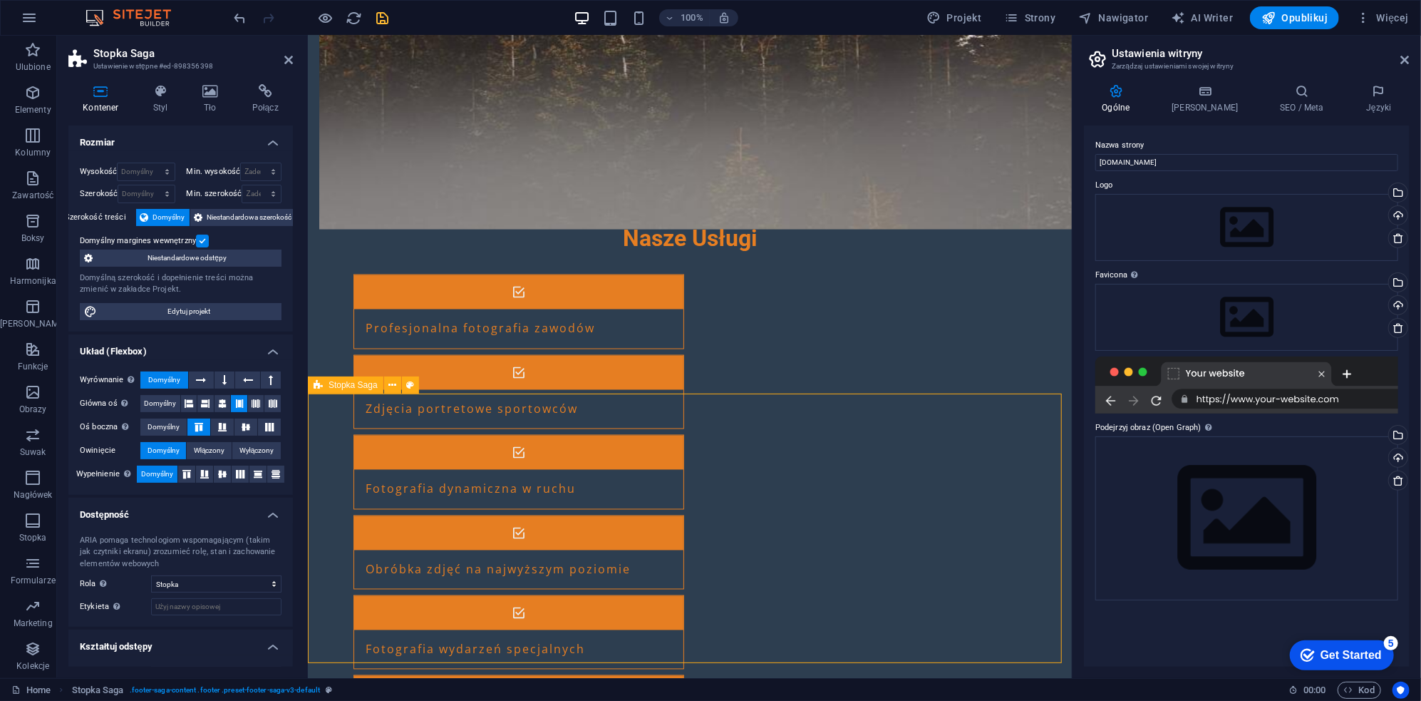
scroll to position [1519, 0]
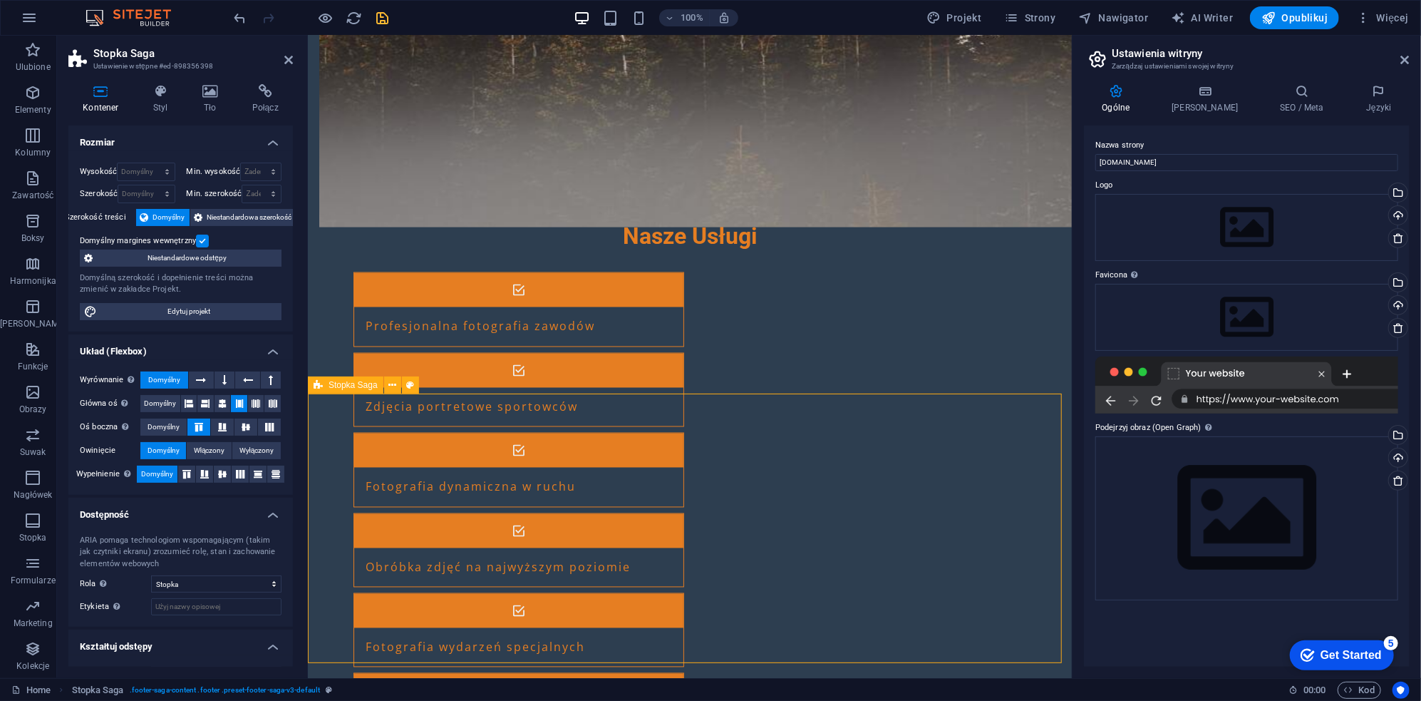
drag, startPoint x: 578, startPoint y: 604, endPoint x: 577, endPoint y: 594, distance: 10.0
drag, startPoint x: 577, startPoint y: 552, endPoint x: 588, endPoint y: 527, distance: 27.1
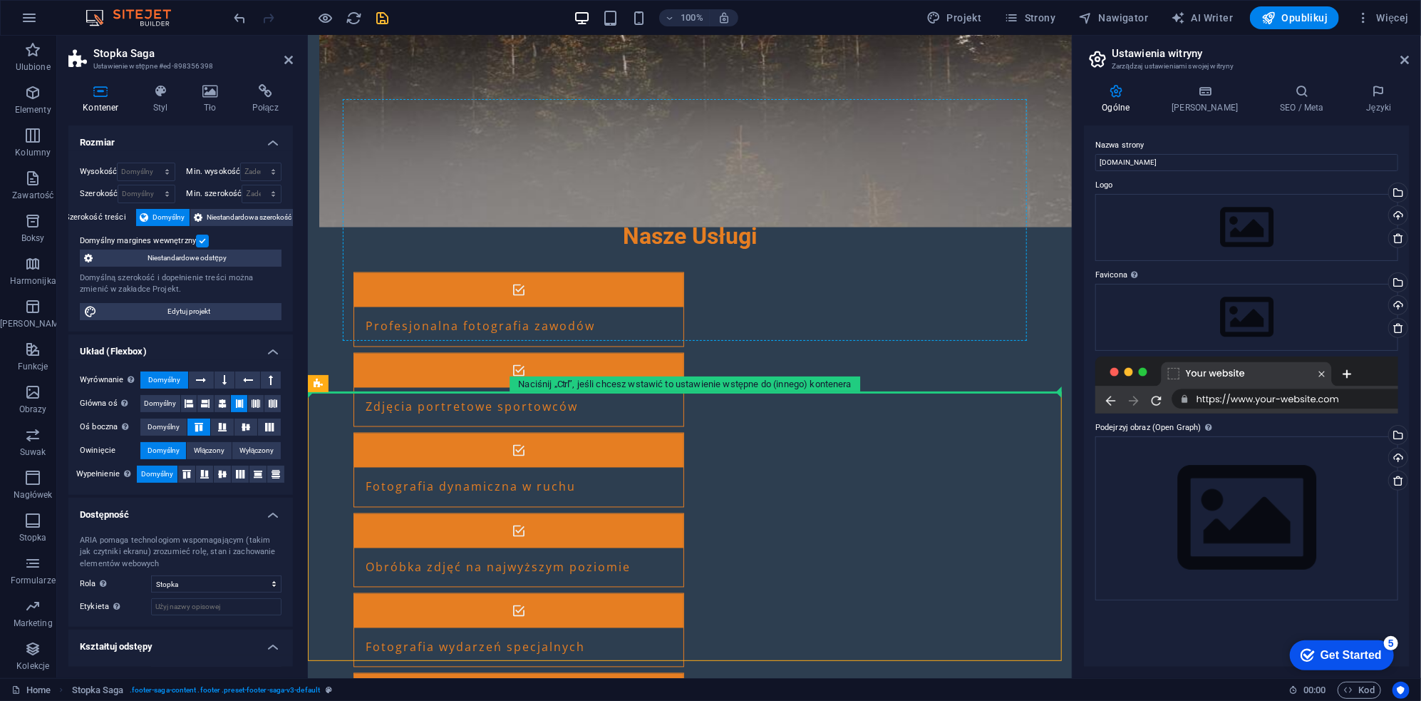
drag, startPoint x: 624, startPoint y: 410, endPoint x: 649, endPoint y: 241, distance: 170.7
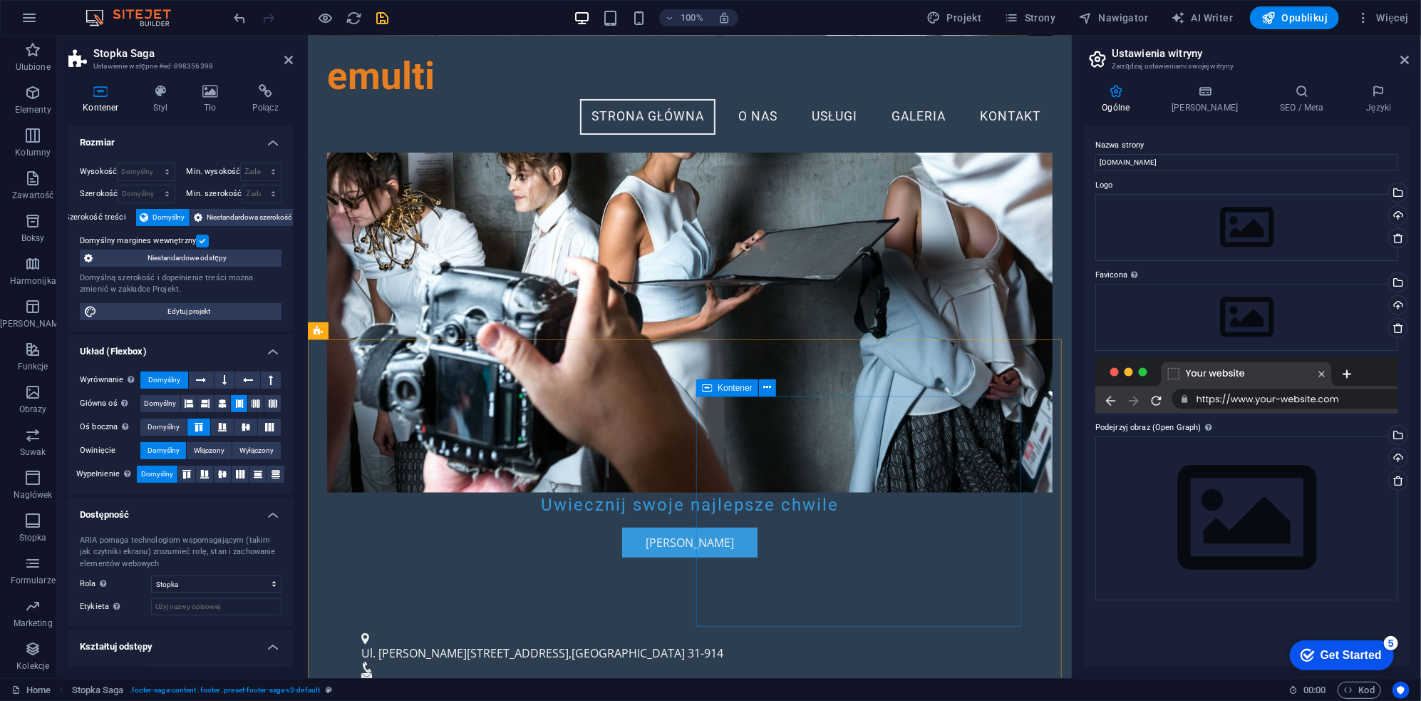
scroll to position [0, 0]
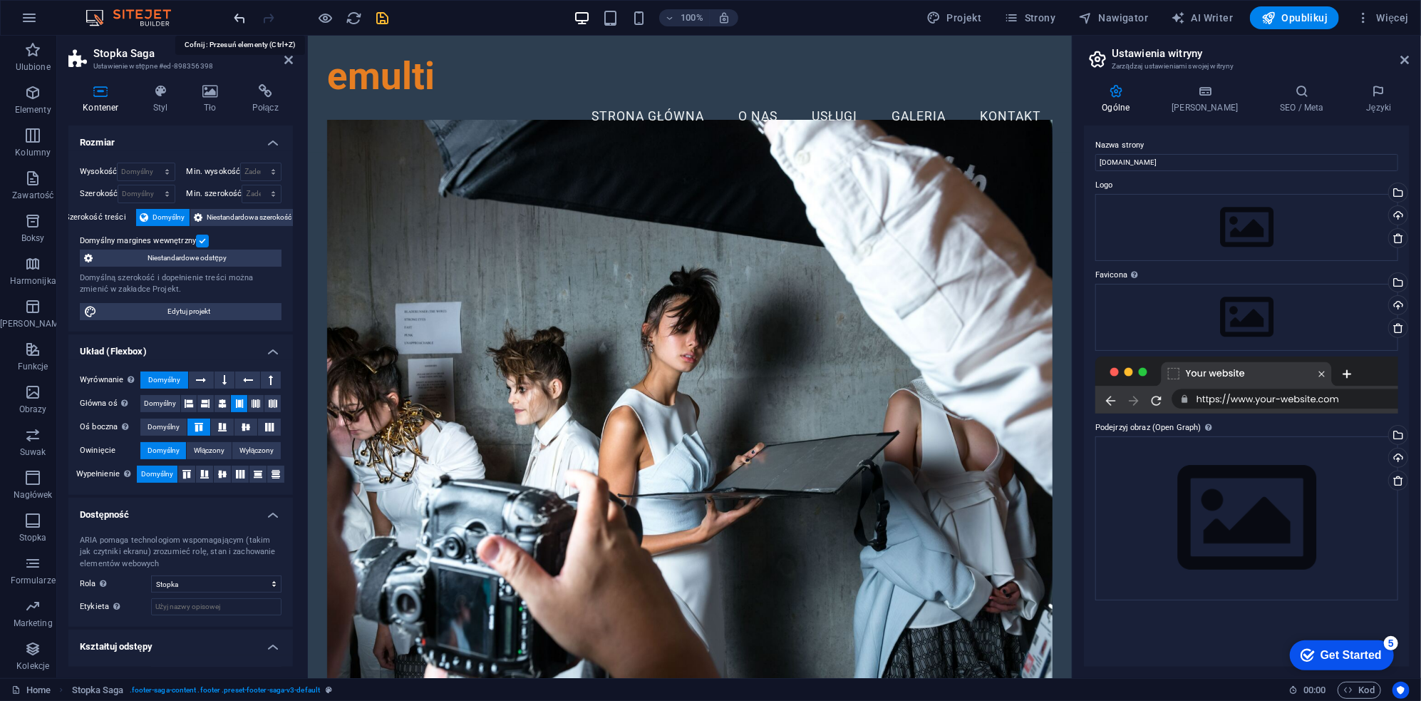
click at [233, 14] on icon "undo" at bounding box center [240, 18] width 16 height 16
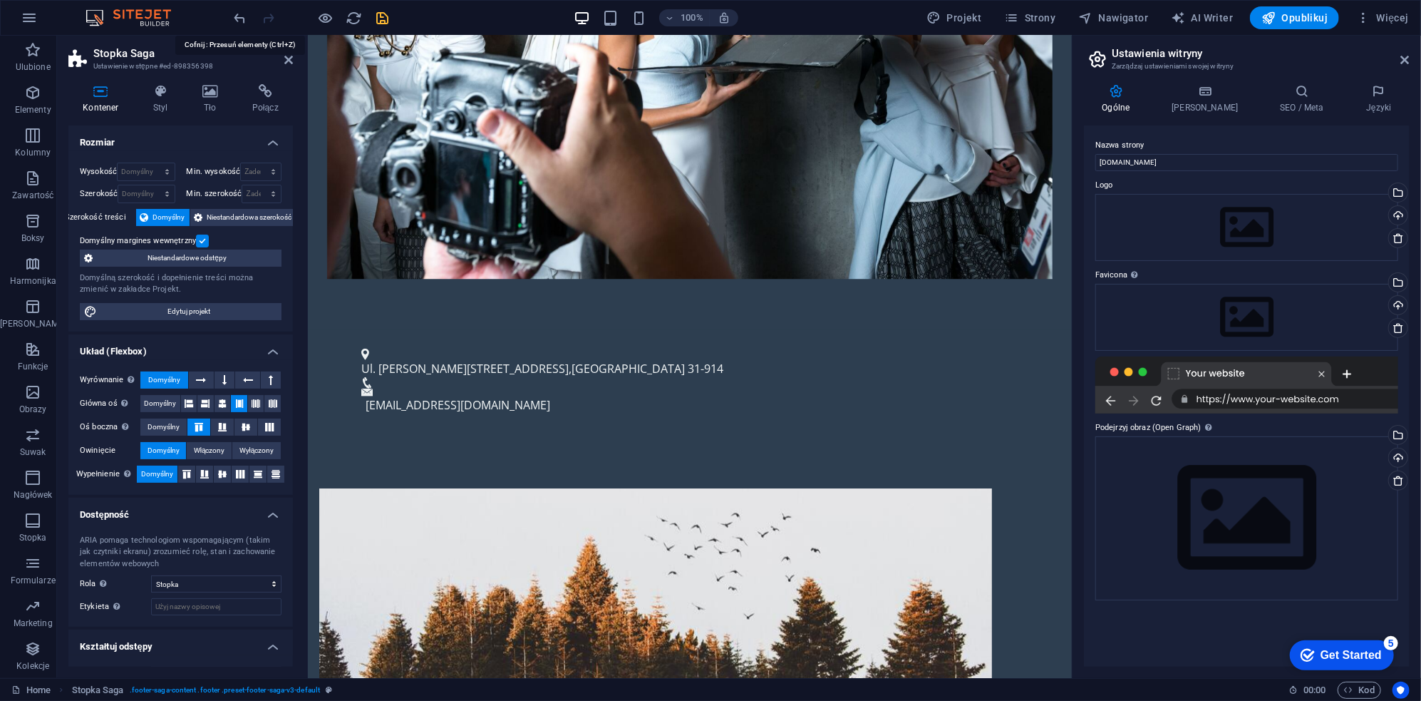
scroll to position [1502, 0]
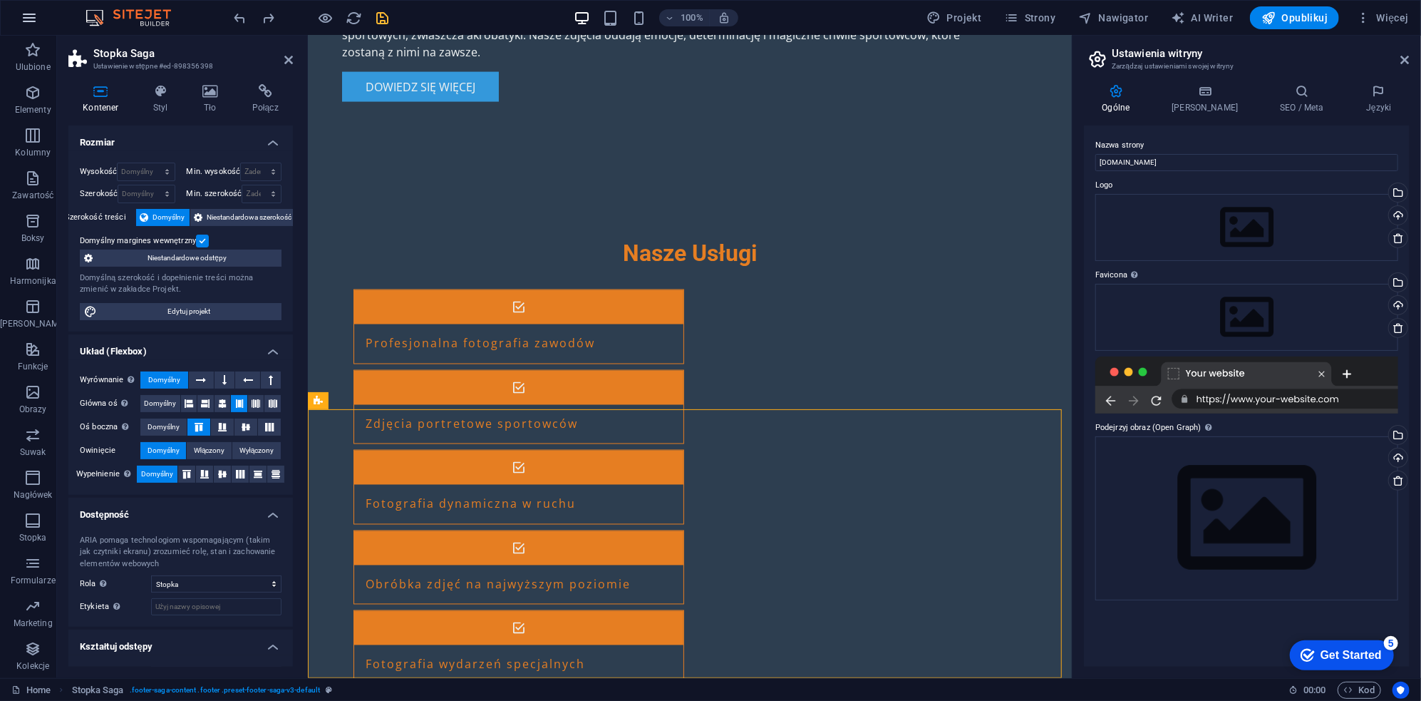
click at [19, 15] on button "button" at bounding box center [29, 18] width 34 height 34
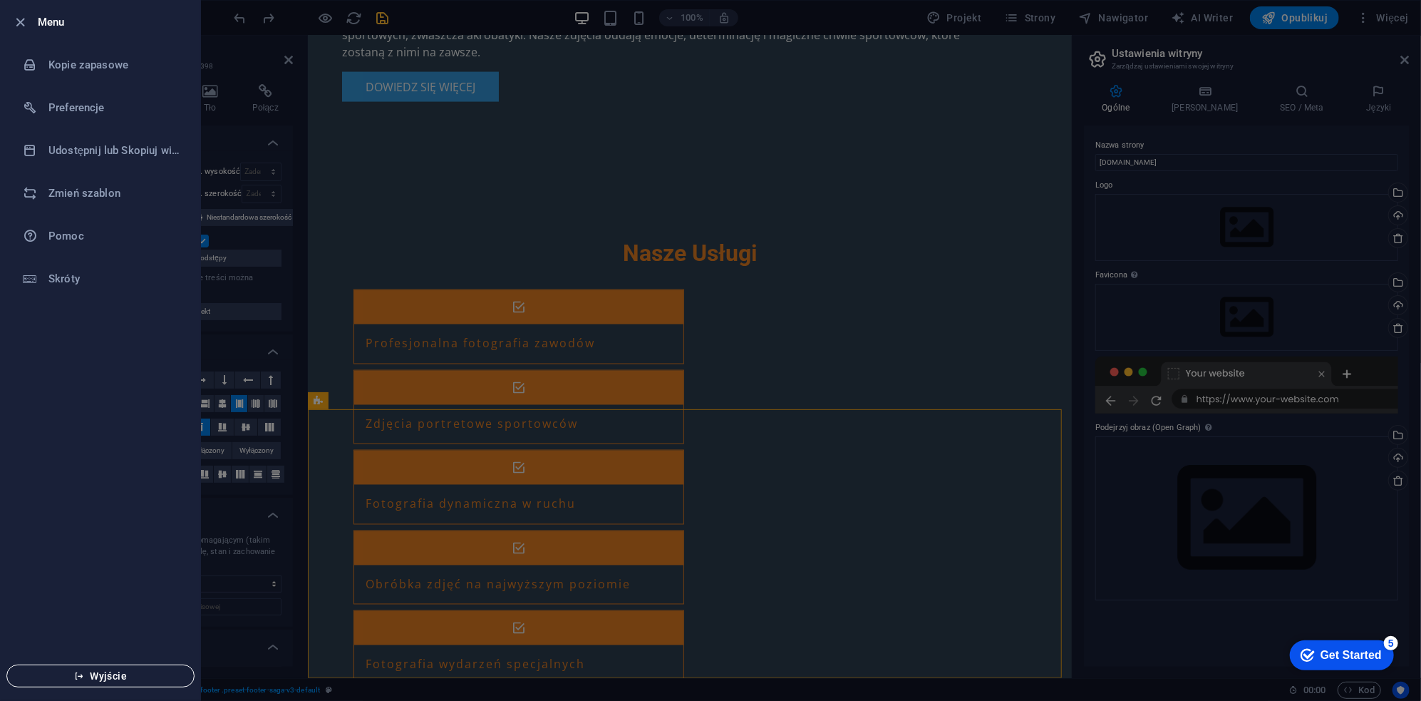
click at [102, 682] on button "Wyjście" at bounding box center [100, 675] width 188 height 23
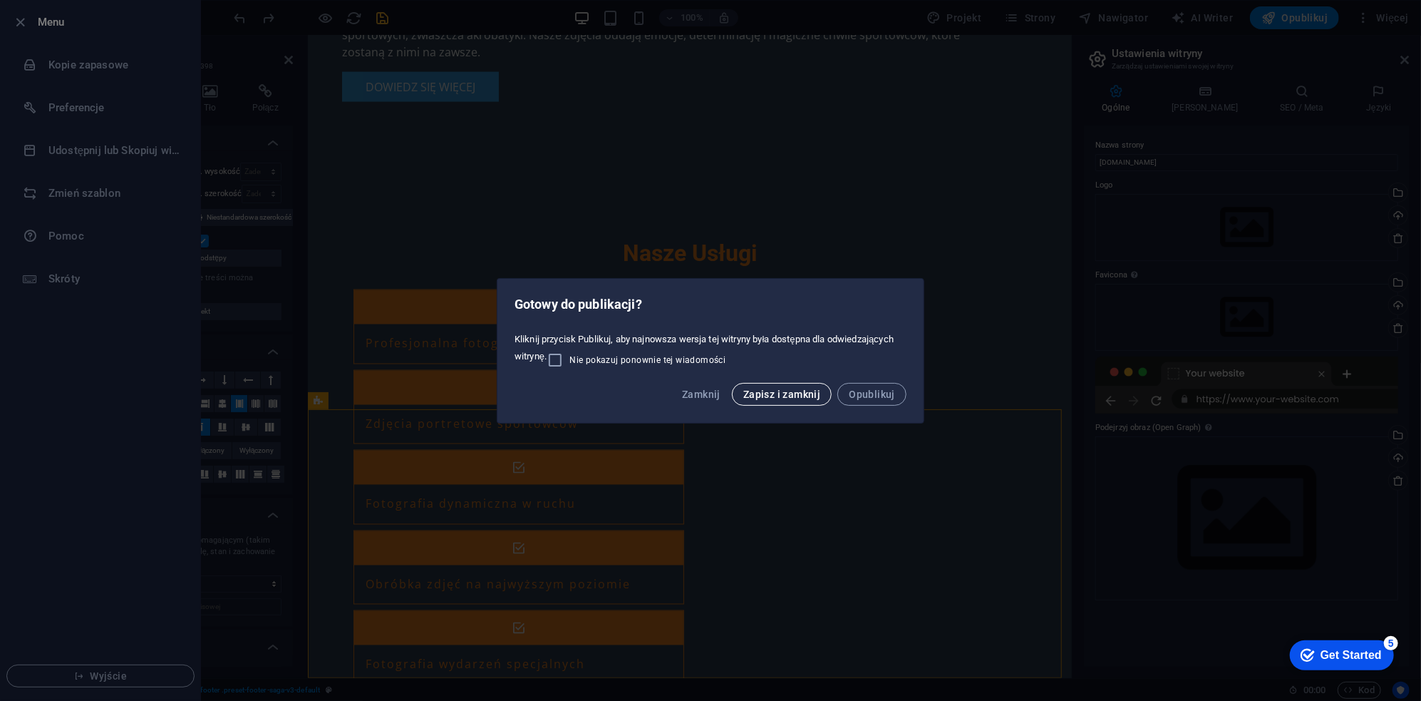
click at [793, 398] on span "Zapisz i zamknij" at bounding box center [781, 393] width 77 height 11
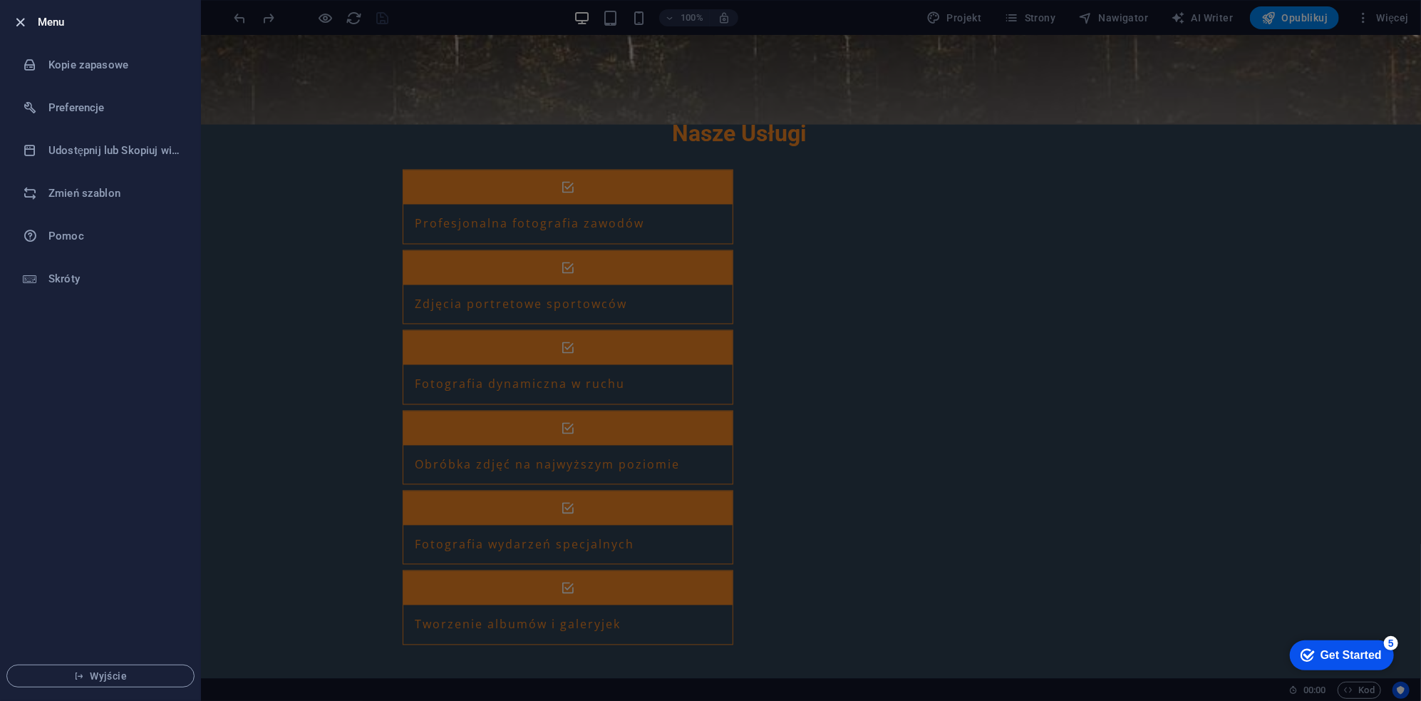
click at [16, 21] on icon "button" at bounding box center [21, 22] width 16 height 16
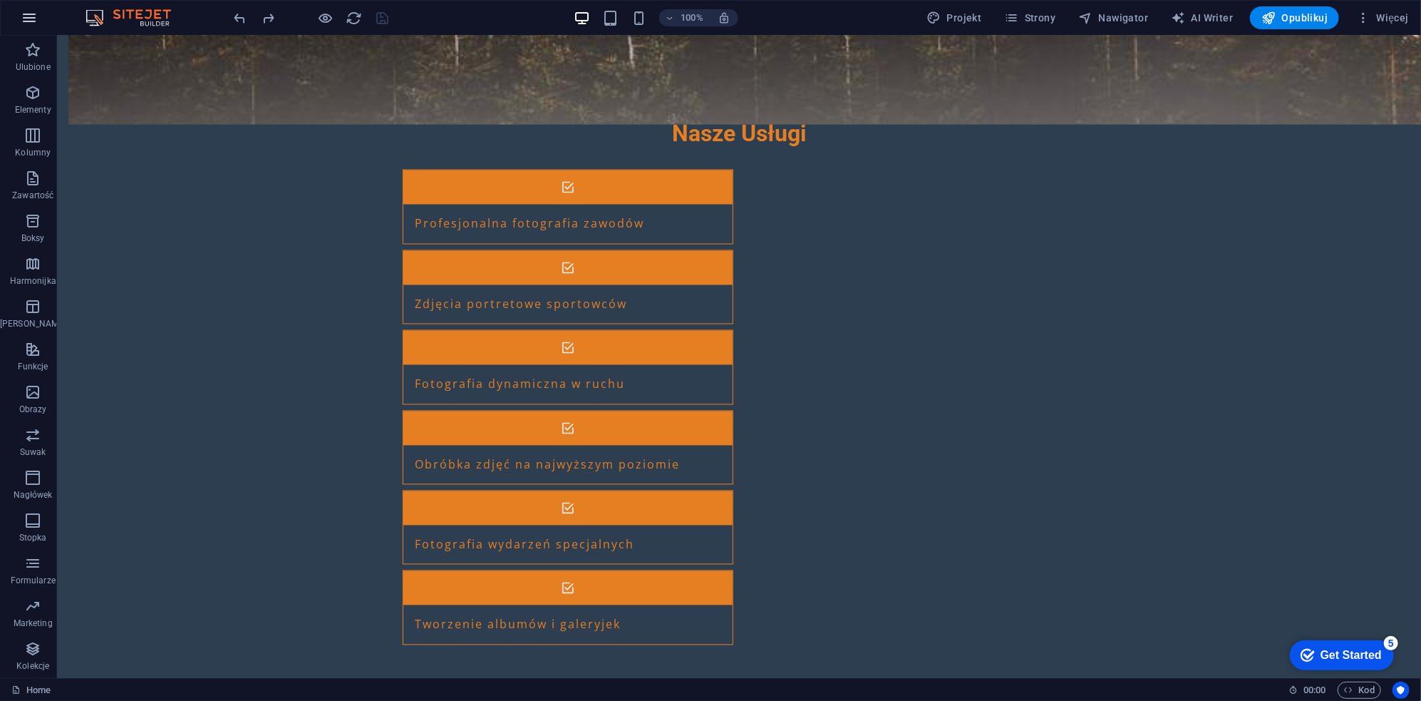
click at [31, 16] on icon "button" at bounding box center [29, 17] width 17 height 17
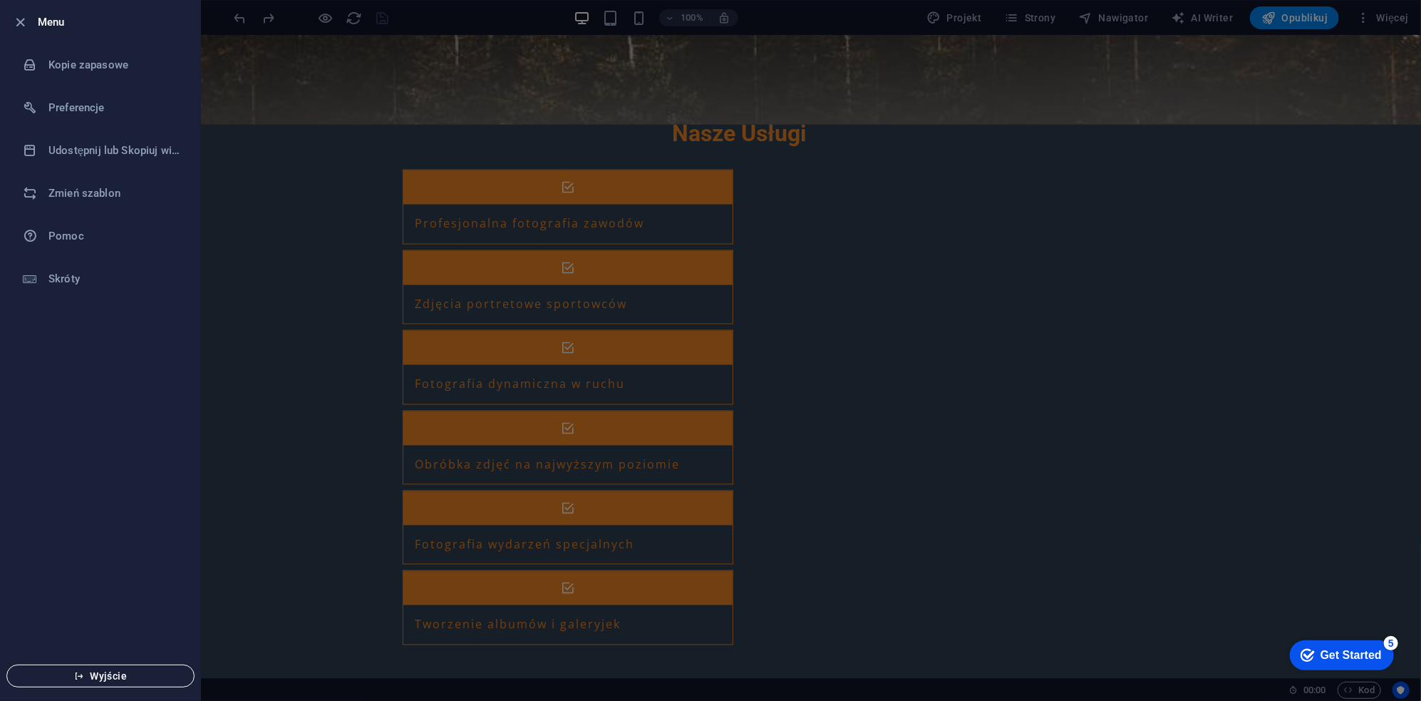
click at [141, 677] on span "Wyjście" at bounding box center [101, 675] width 164 height 11
